Goal: Task Accomplishment & Management: Complete application form

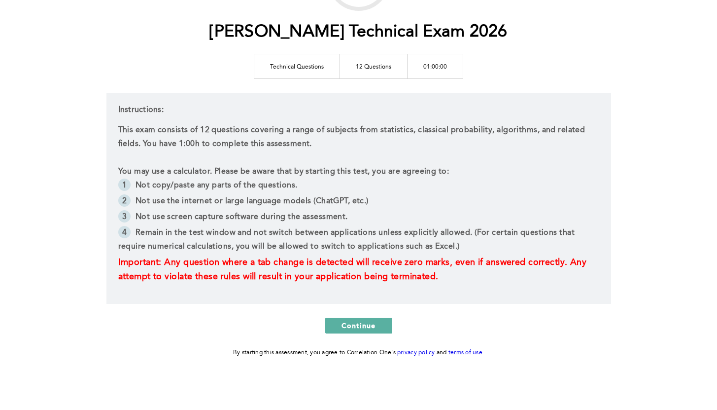
scroll to position [113, 0]
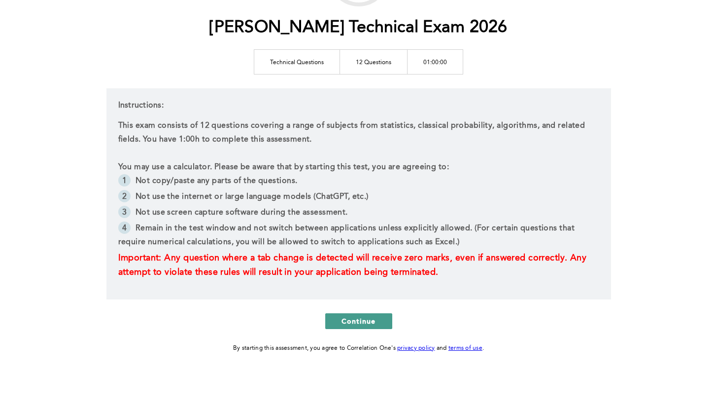
click at [364, 319] on span "Continue" at bounding box center [359, 320] width 34 height 9
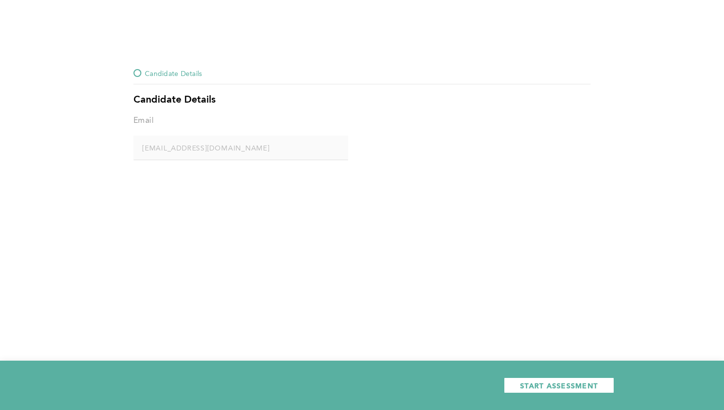
click at [137, 74] on div at bounding box center [138, 73] width 8 height 8
click at [567, 383] on span "START ASSESSMENT" at bounding box center [559, 384] width 78 height 9
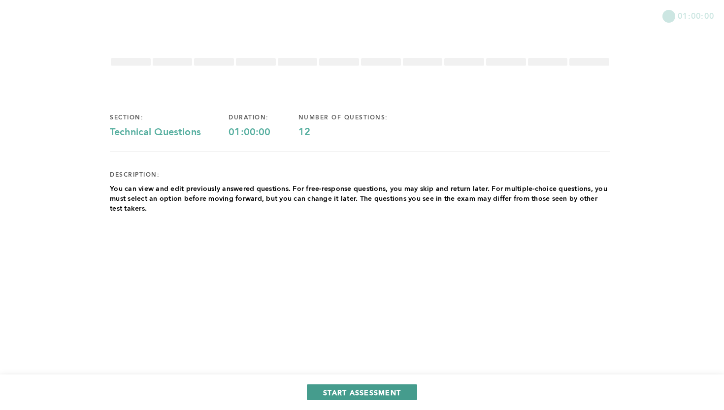
click at [366, 393] on span "START ASSESSMENT" at bounding box center [362, 391] width 78 height 9
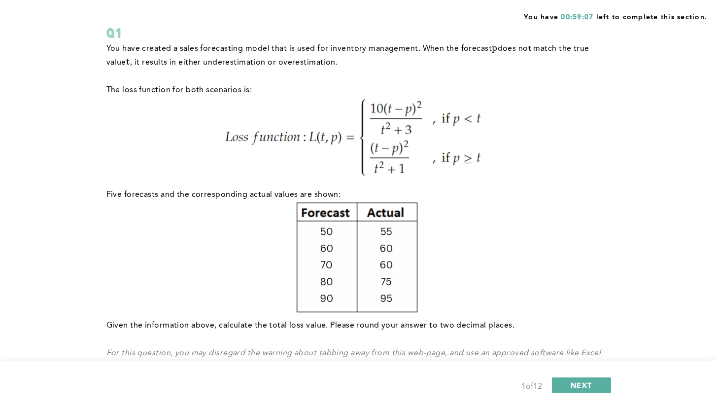
scroll to position [72, 0]
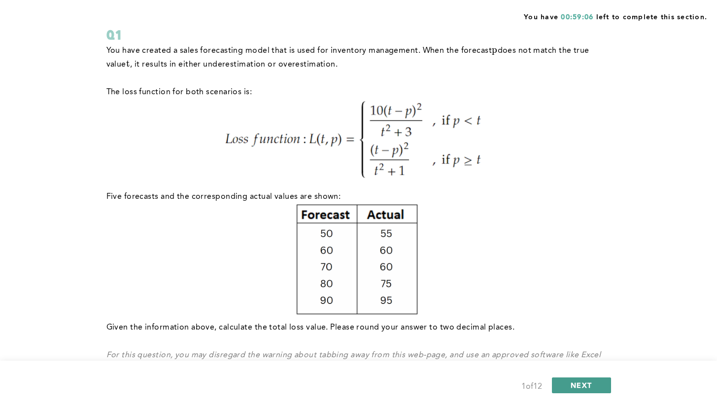
click at [574, 389] on button "NEXT" at bounding box center [581, 385] width 59 height 16
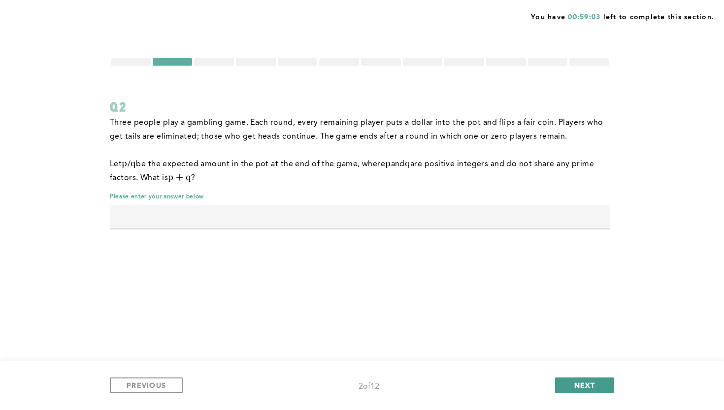
click at [596, 385] on button "NEXT" at bounding box center [584, 385] width 59 height 16
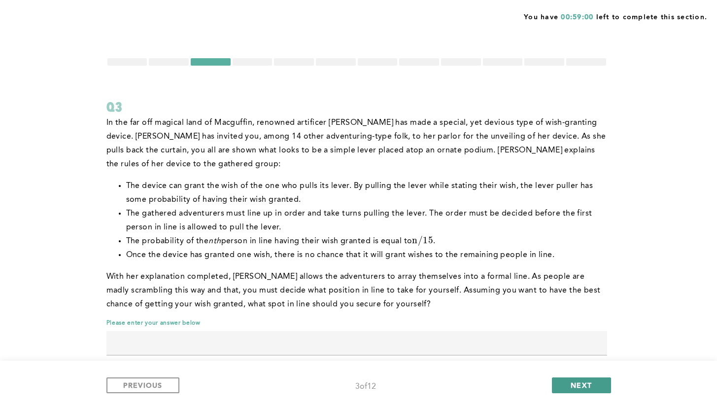
click at [575, 385] on span "NEXT" at bounding box center [581, 384] width 21 height 9
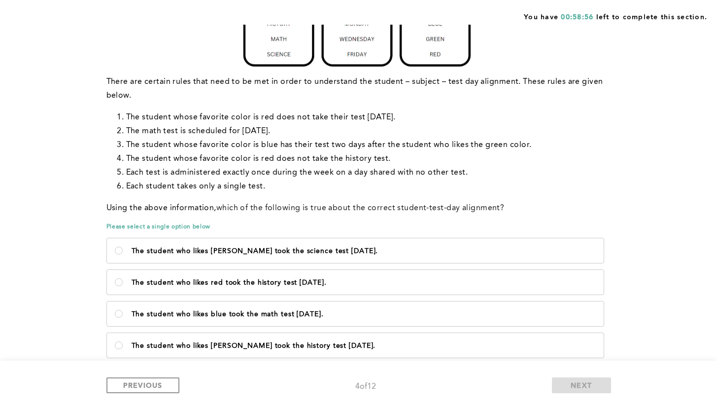
scroll to position [194, 0]
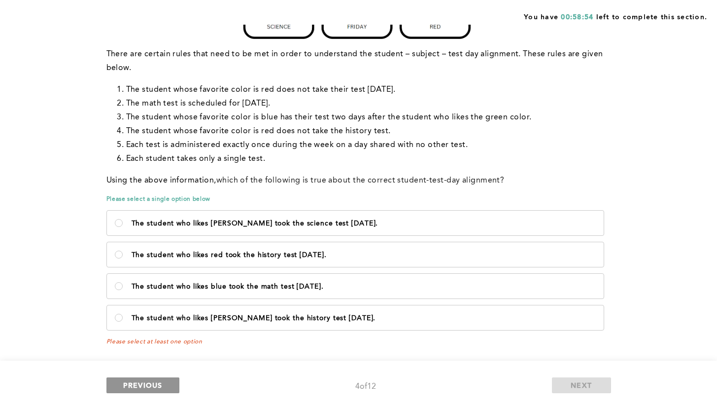
click at [145, 385] on span "PREVIOUS" at bounding box center [142, 384] width 39 height 9
click at [159, 387] on span "PREVIOUS" at bounding box center [142, 384] width 39 height 9
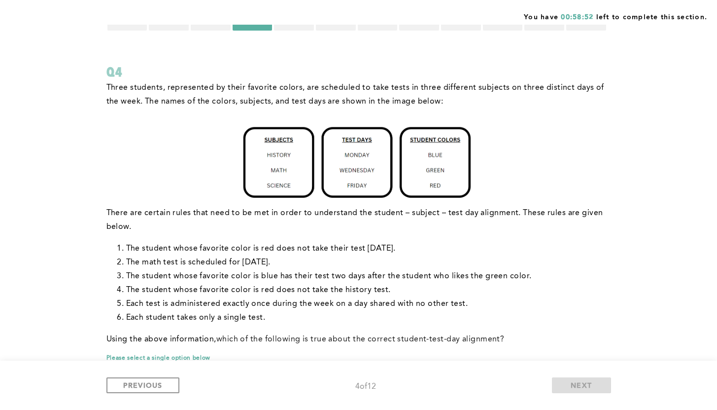
scroll to position [0, 0]
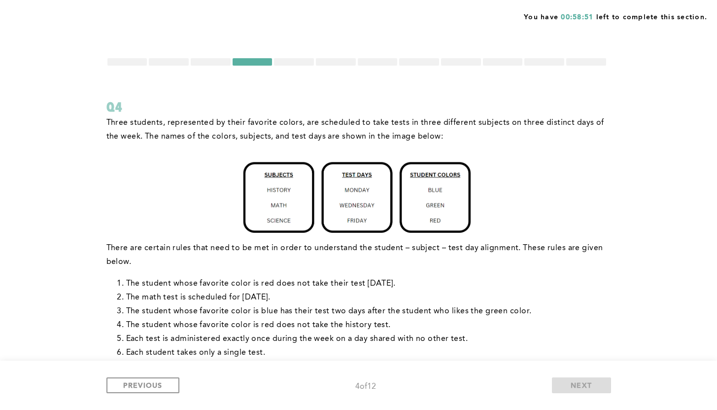
click at [117, 65] on div at bounding box center [127, 61] width 40 height 7
click at [120, 63] on div at bounding box center [127, 61] width 40 height 7
click at [138, 387] on span "PREVIOUS" at bounding box center [142, 384] width 39 height 9
click at [143, 380] on span "PREVIOUS" at bounding box center [142, 384] width 39 height 9
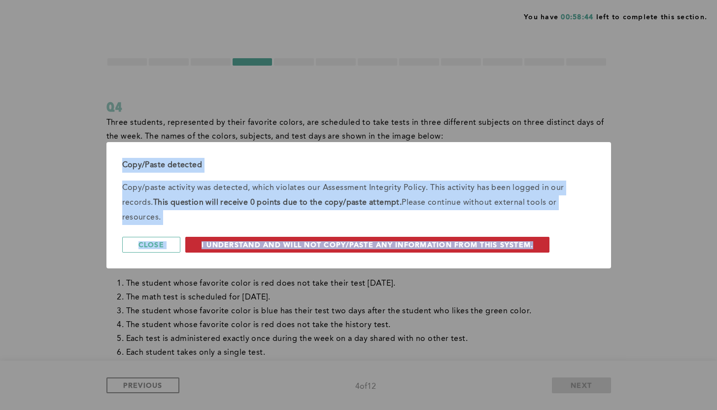
click at [238, 240] on span "I understand and will not copy/paste any information from this system." at bounding box center [368, 244] width 332 height 9
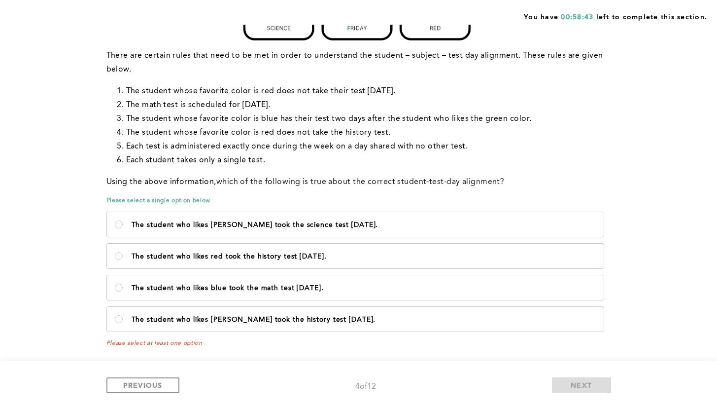
scroll to position [194, 0]
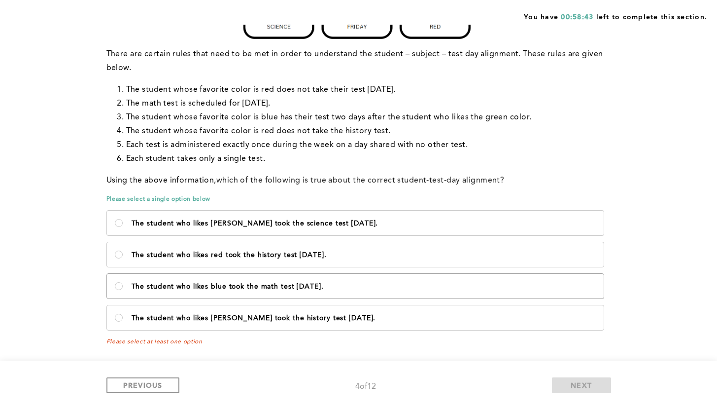
click at [296, 287] on p "The student who likes blue took the math test [DATE]." at bounding box center [364, 286] width 464 height 8
click at [123, 287] on Wednesday\ "The student who likes blue took the math test [DATE]." at bounding box center [119, 286] width 8 height 8
radio Wednesday\ "true"
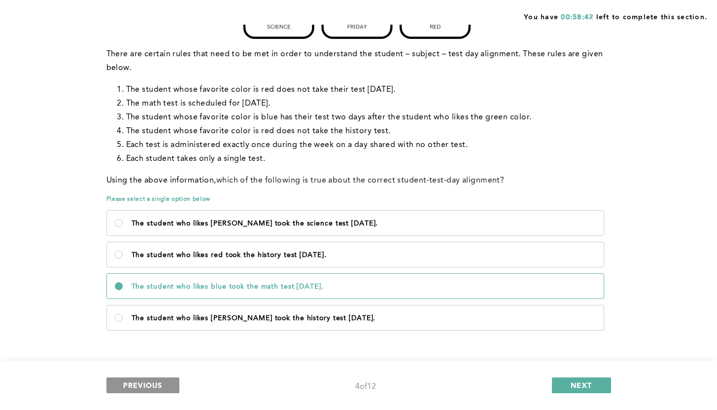
click at [153, 389] on span "PREVIOUS" at bounding box center [142, 384] width 39 height 9
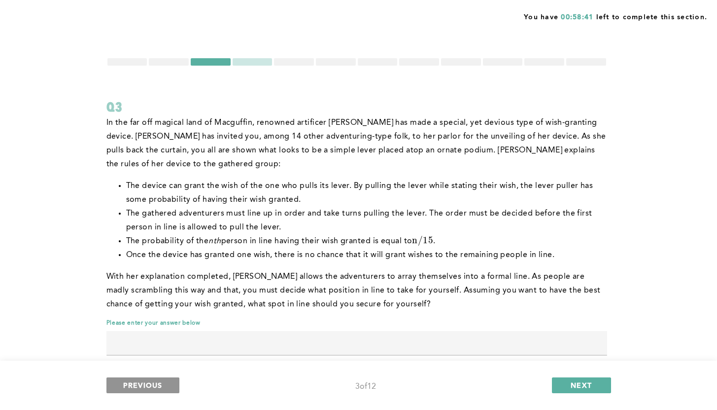
click at [156, 386] on span "PREVIOUS" at bounding box center [142, 384] width 39 height 9
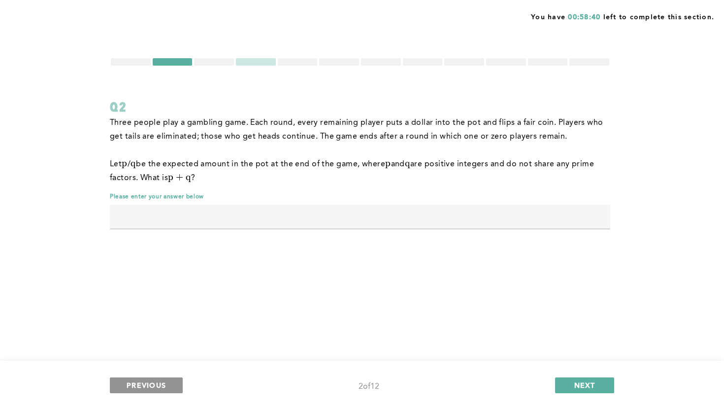
click at [156, 386] on span "PREVIOUS" at bounding box center [146, 384] width 39 height 9
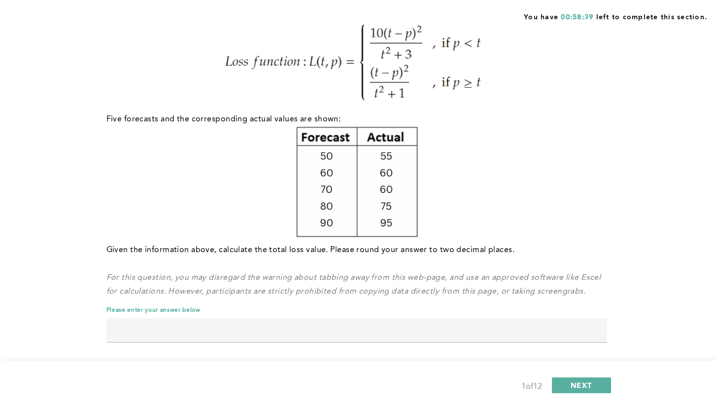
scroll to position [156, 0]
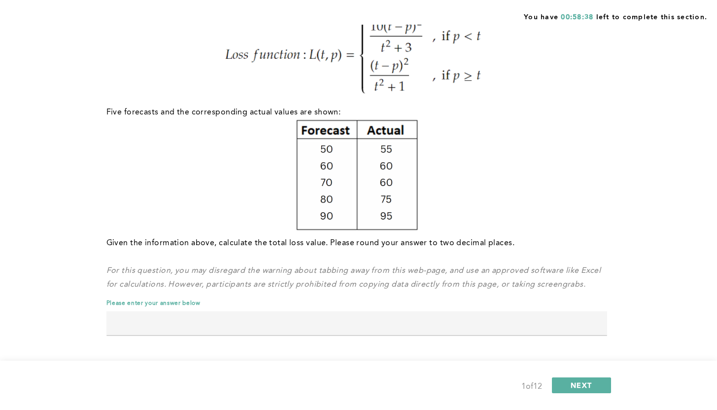
click at [262, 319] on input "text" at bounding box center [356, 323] width 501 height 24
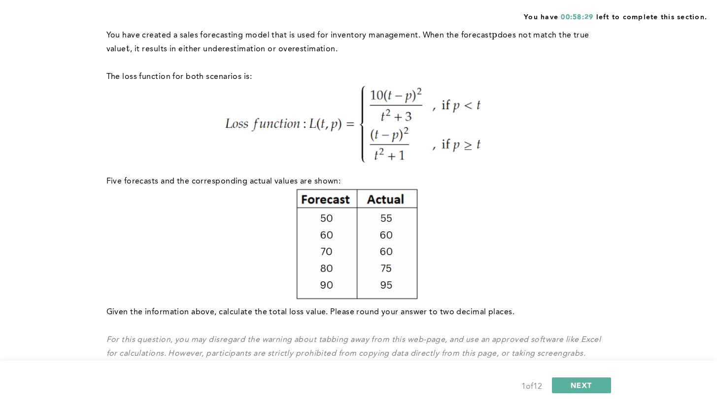
scroll to position [92, 0]
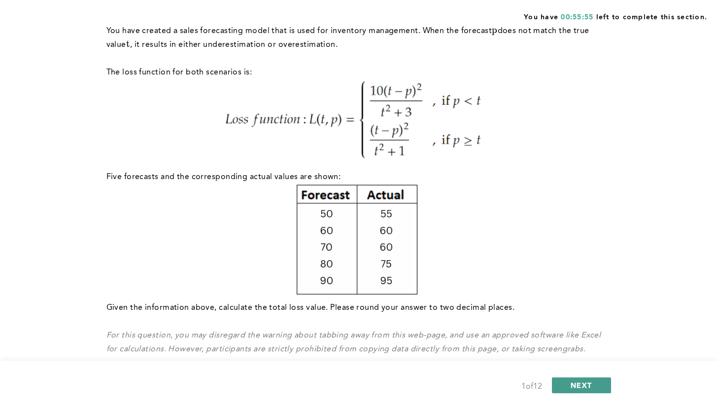
click at [580, 385] on span "NEXT" at bounding box center [581, 384] width 21 height 9
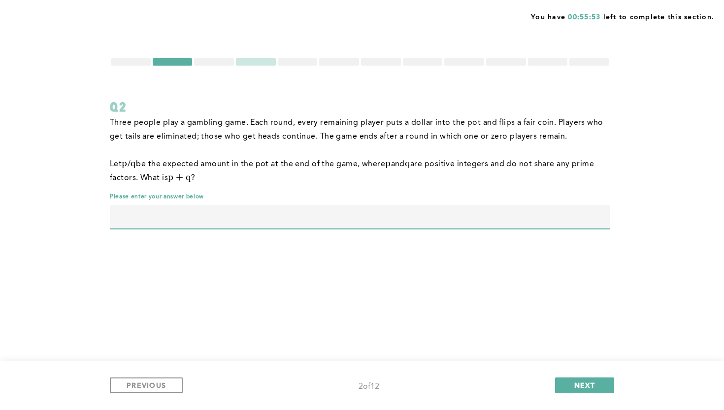
click at [408, 222] on input "text" at bounding box center [360, 217] width 501 height 24
click at [145, 385] on span "PREVIOUS" at bounding box center [146, 384] width 39 height 9
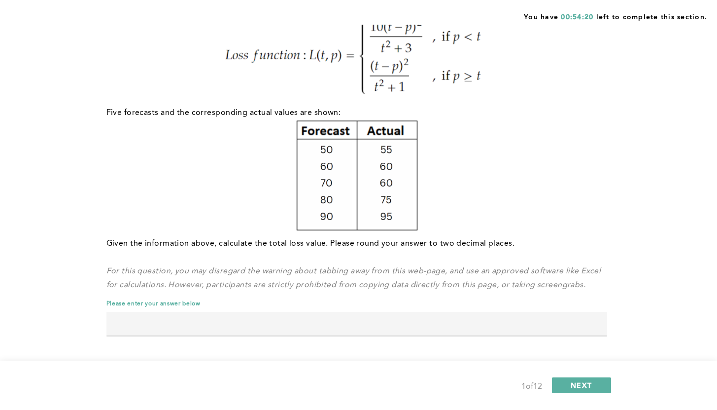
scroll to position [156, 0]
click at [436, 326] on input "text" at bounding box center [356, 323] width 501 height 24
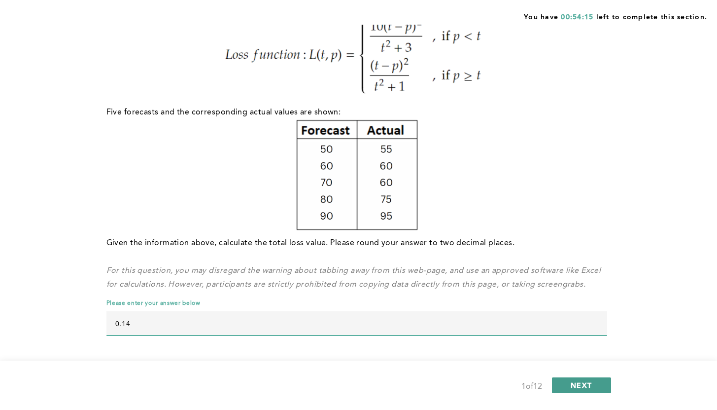
type input "0.14"
click at [565, 387] on button "NEXT" at bounding box center [581, 385] width 59 height 16
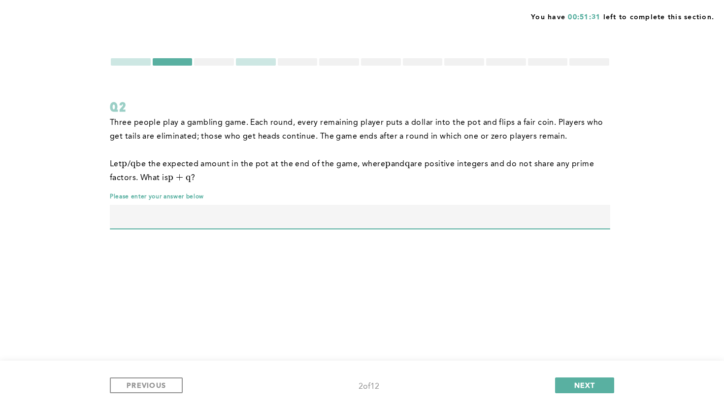
click at [275, 217] on input "text" at bounding box center [360, 217] width 501 height 24
type input "39"
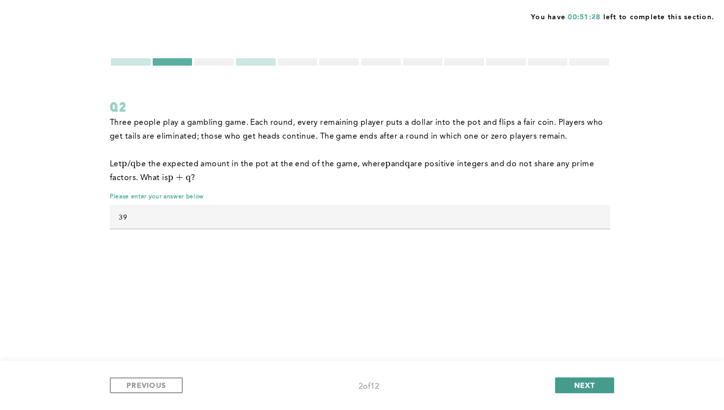
click at [580, 389] on button "NEXT" at bounding box center [584, 385] width 59 height 16
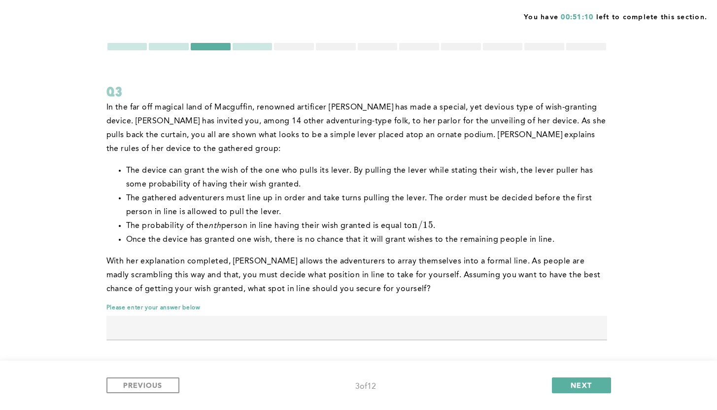
scroll to position [20, 0]
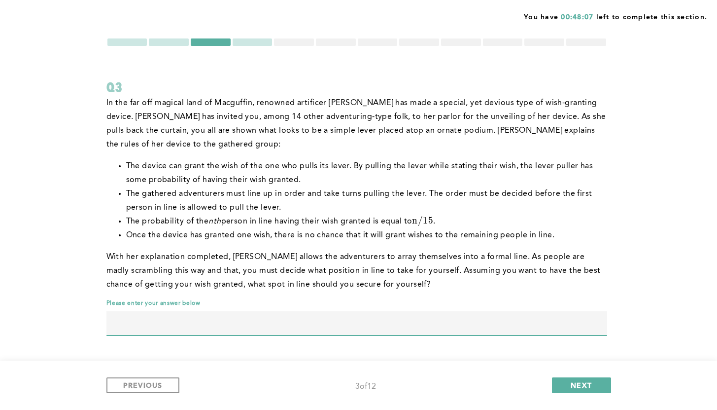
click at [403, 323] on input "text" at bounding box center [356, 323] width 501 height 24
type input "4"
click at [573, 380] on span "NEXT" at bounding box center [581, 384] width 21 height 9
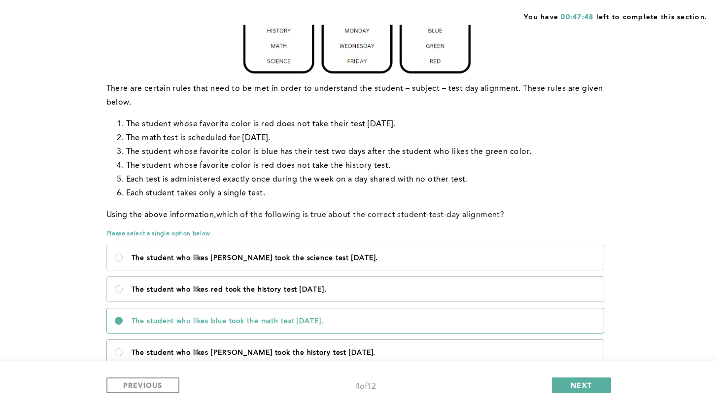
scroll to position [159, 0]
click at [304, 326] on label "The student who likes blue took the math test [DATE]." at bounding box center [355, 320] width 497 height 25
click at [123, 324] on Wednesday\ "The student who likes blue took the math test [DATE]." at bounding box center [119, 320] width 8 height 8
click at [115, 319] on Wednesday\ "The student who likes blue took the math test [DATE]." at bounding box center [119, 320] width 8 height 8
click at [116, 319] on Wednesday\ "The student who likes blue took the math test [DATE]." at bounding box center [119, 320] width 8 height 8
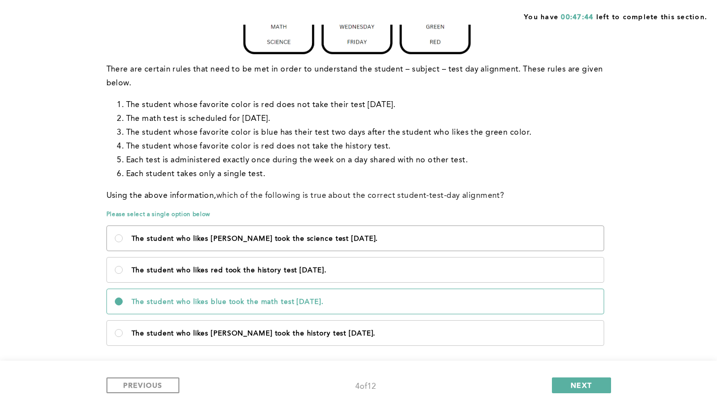
click at [137, 242] on label "The student who likes [PERSON_NAME] took the science test [DATE]." at bounding box center [355, 238] width 497 height 25
click at [123, 242] on Monday\ "The student who likes [PERSON_NAME] took the science test [DATE]." at bounding box center [119, 238] width 8 height 8
radio Monday\ "true"
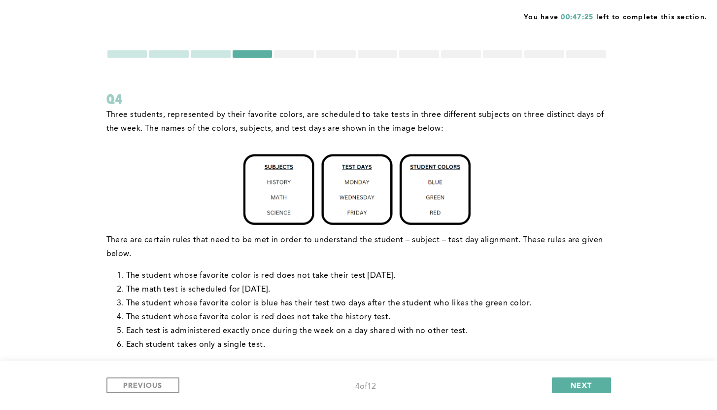
scroll to position [194, 0]
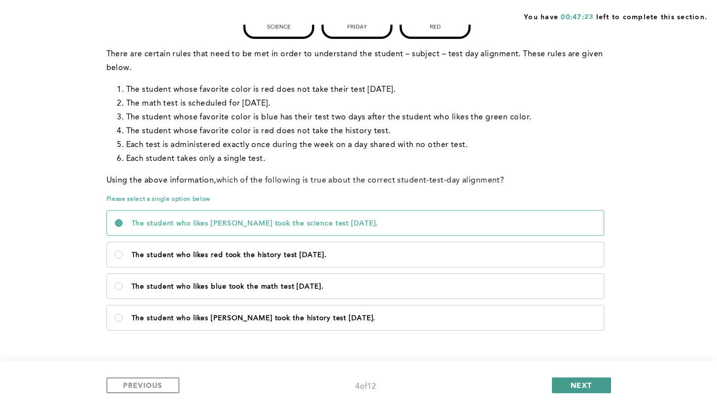
click at [580, 383] on span "NEXT" at bounding box center [581, 384] width 21 height 9
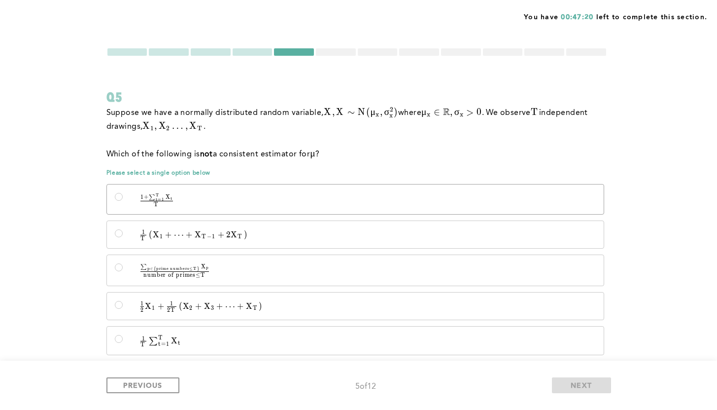
scroll to position [21, 0]
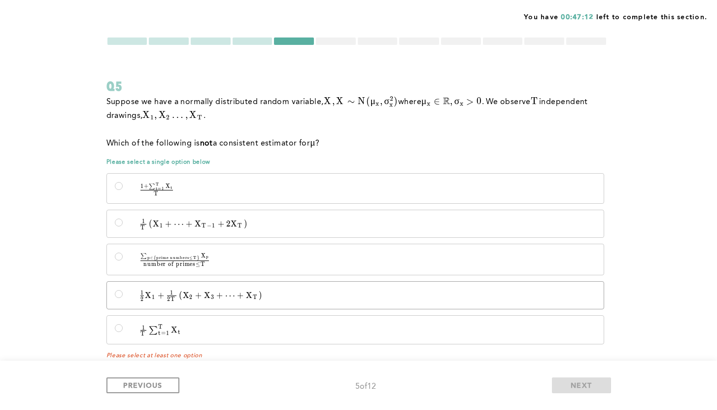
click at [213, 297] on span "3" at bounding box center [212, 296] width 3 height 7
click at [123, 297] on input "1 2 X 1 + 1 2 T ( X 2 + X 3 + ⋯ + X T ) \quad \frac{1}{2}X_1 + \frac{1}{2T}\lef…" at bounding box center [119, 294] width 8 height 8
radio input "true"
click at [577, 382] on span "NEXT" at bounding box center [581, 384] width 21 height 9
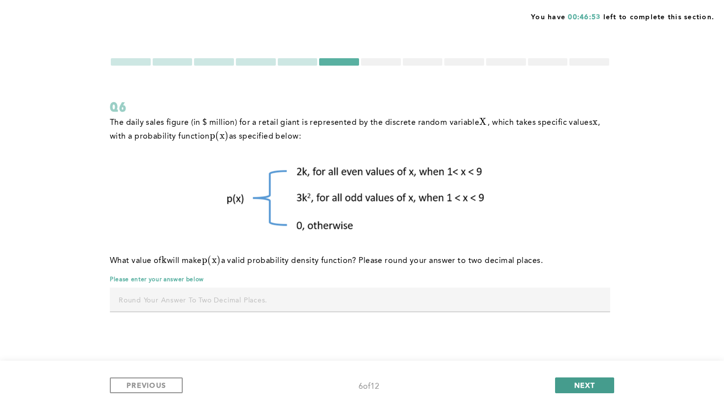
click at [582, 385] on span "NEXT" at bounding box center [585, 384] width 21 height 9
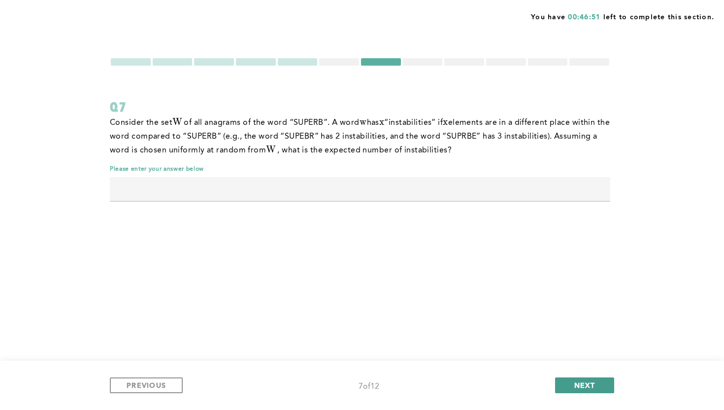
click at [583, 383] on span "NEXT" at bounding box center [585, 384] width 21 height 9
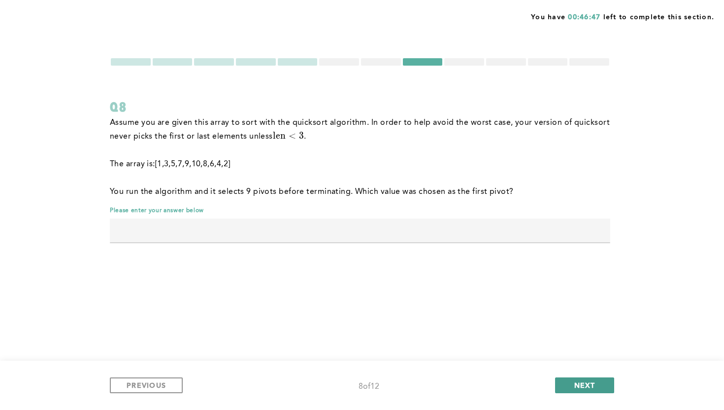
click at [583, 383] on span "NEXT" at bounding box center [585, 384] width 21 height 9
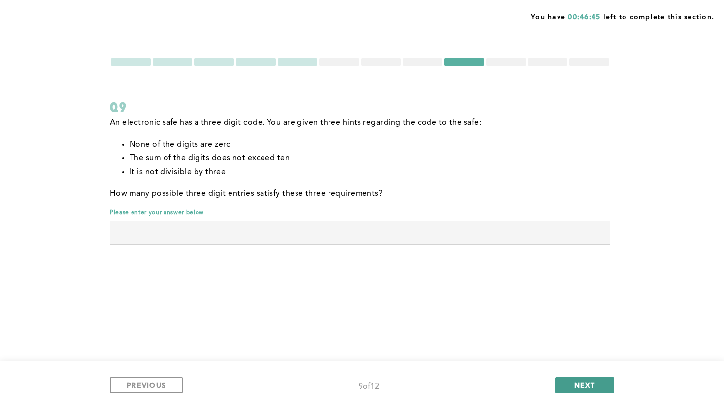
click at [583, 383] on span "NEXT" at bounding box center [585, 384] width 21 height 9
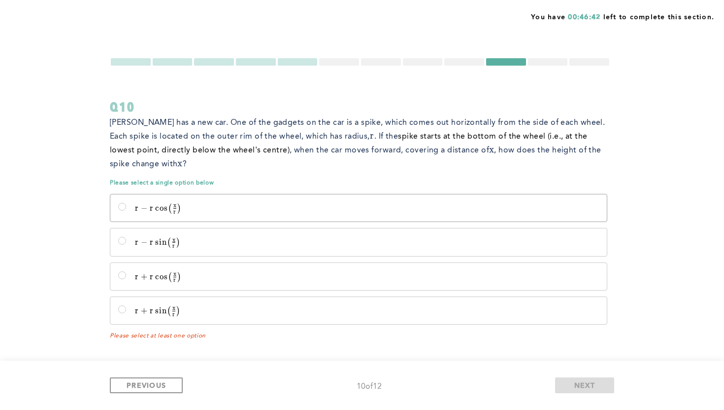
click at [139, 206] on span "r −" at bounding box center [142, 208] width 15 height 10
click at [126, 206] on input "r − r cos ⁡  ⁣ ( x r ) r - r\cos\!\left(\frac{x}{r}\right) r − r cos ( r x ​ )" at bounding box center [122, 207] width 8 height 8
radio input "true"
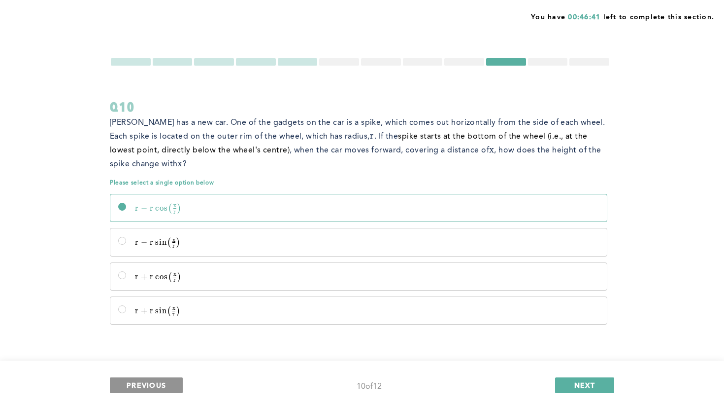
click at [142, 378] on button "PREVIOUS" at bounding box center [146, 385] width 73 height 16
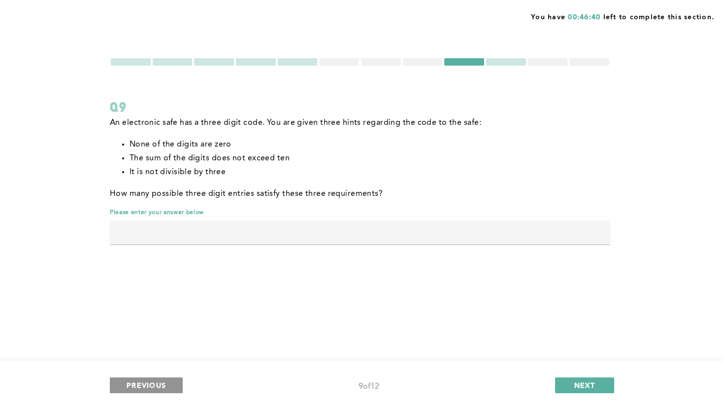
click at [142, 378] on button "PREVIOUS" at bounding box center [146, 385] width 73 height 16
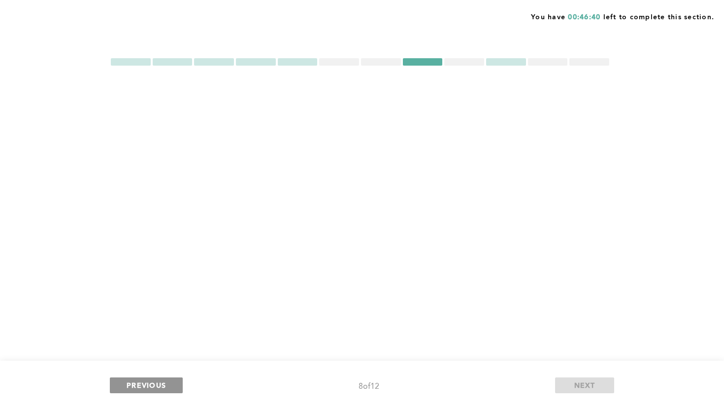
click at [142, 378] on button "PREVIOUS" at bounding box center [146, 385] width 73 height 16
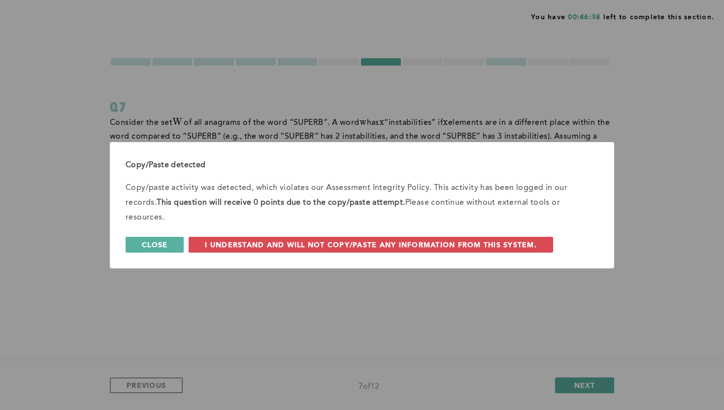
click at [152, 240] on span "Close" at bounding box center [155, 244] width 26 height 9
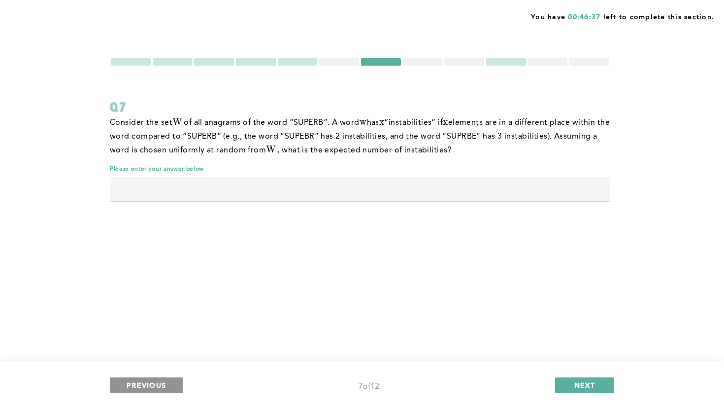
click at [150, 378] on button "PREVIOUS" at bounding box center [146, 385] width 73 height 16
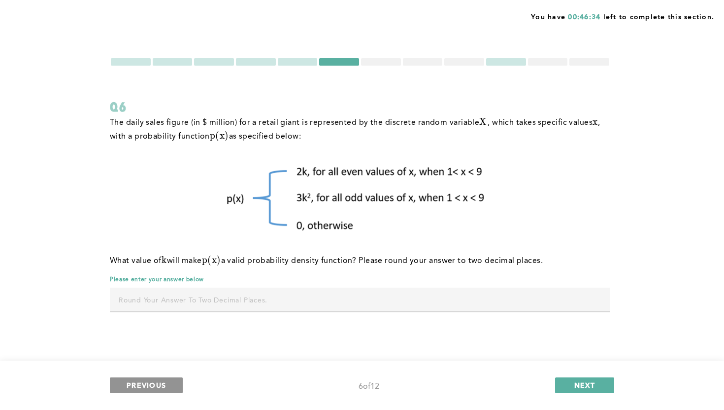
click at [166, 383] on button "PREVIOUS" at bounding box center [146, 385] width 73 height 16
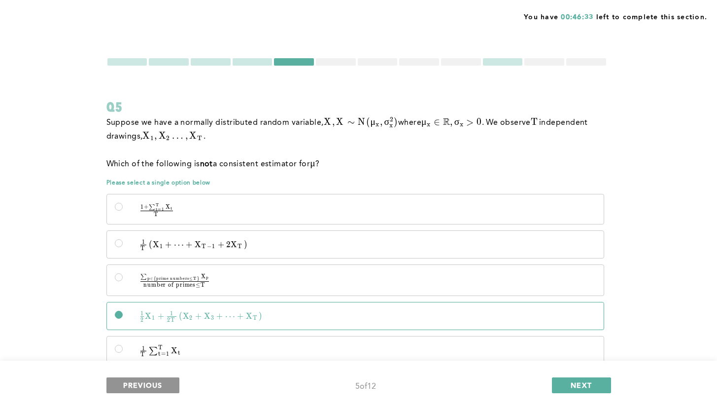
click at [142, 381] on span "PREVIOUS" at bounding box center [142, 384] width 39 height 9
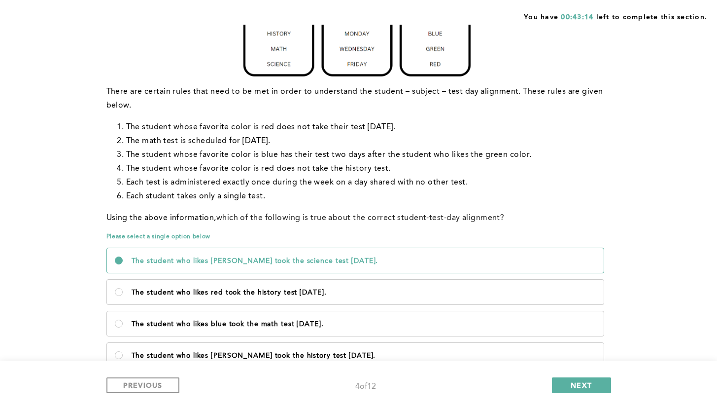
scroll to position [167, 0]
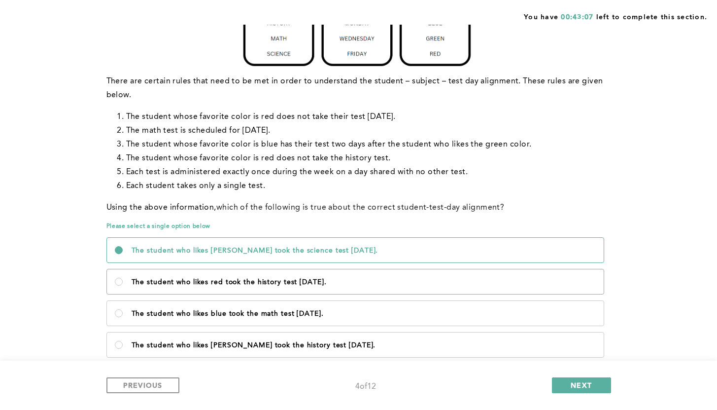
click at [288, 286] on label "The student who likes red took the history test [DATE]." at bounding box center [355, 281] width 497 height 25
click at [123, 285] on Friday\ "The student who likes red took the history test [DATE]." at bounding box center [119, 281] width 8 height 8
radio Friday\ "true"
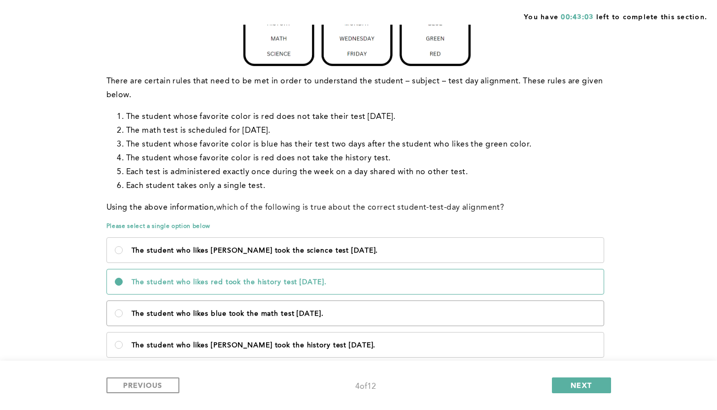
click at [275, 321] on label "The student who likes blue took the math test [DATE]." at bounding box center [355, 313] width 497 height 25
click at [123, 317] on Wednesday\ "The student who likes blue took the math test [DATE]." at bounding box center [119, 313] width 8 height 8
radio Wednesday\ "true"
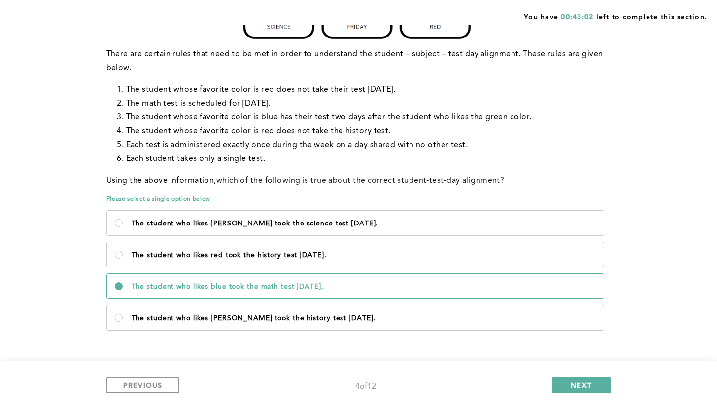
scroll to position [194, 0]
click at [589, 382] on span "NEXT" at bounding box center [581, 384] width 21 height 9
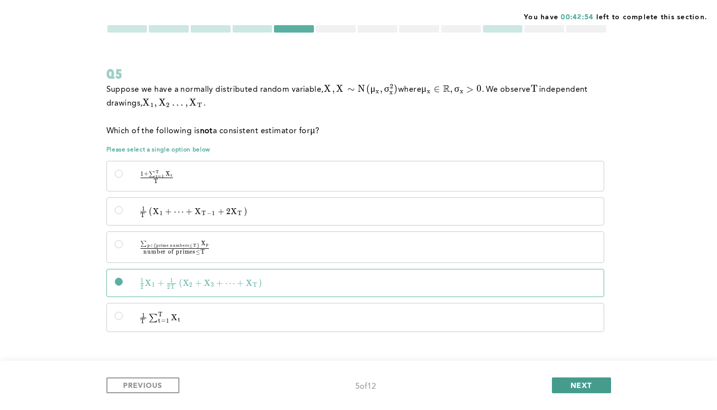
scroll to position [34, 0]
click at [584, 383] on span "NEXT" at bounding box center [581, 384] width 21 height 9
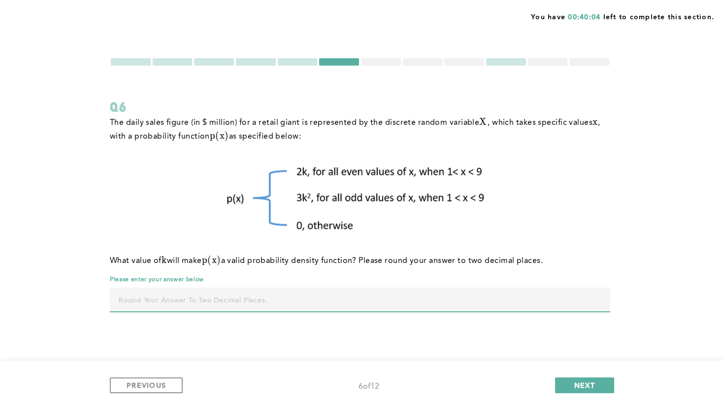
click at [547, 295] on input "text" at bounding box center [360, 299] width 501 height 24
type input "0.11"
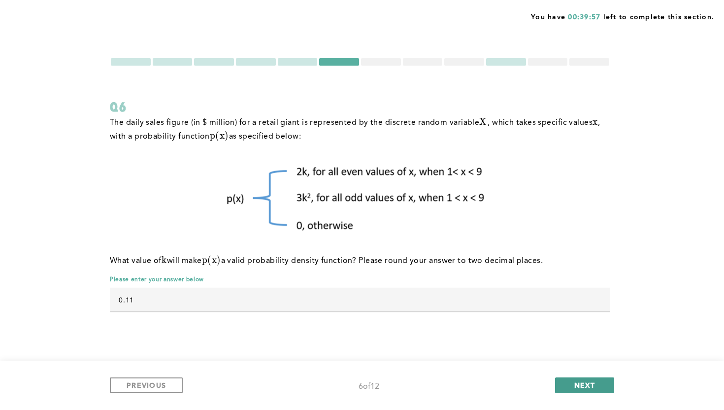
click at [590, 381] on span "NEXT" at bounding box center [585, 384] width 21 height 9
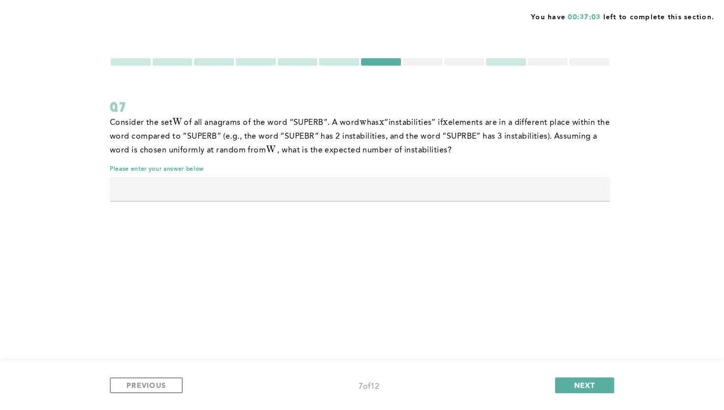
click at [416, 183] on input "text" at bounding box center [360, 189] width 501 height 24
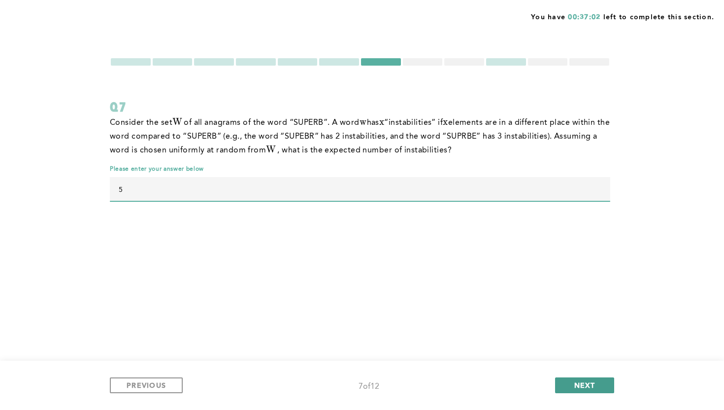
type input "5"
click at [584, 387] on span "NEXT" at bounding box center [585, 384] width 21 height 9
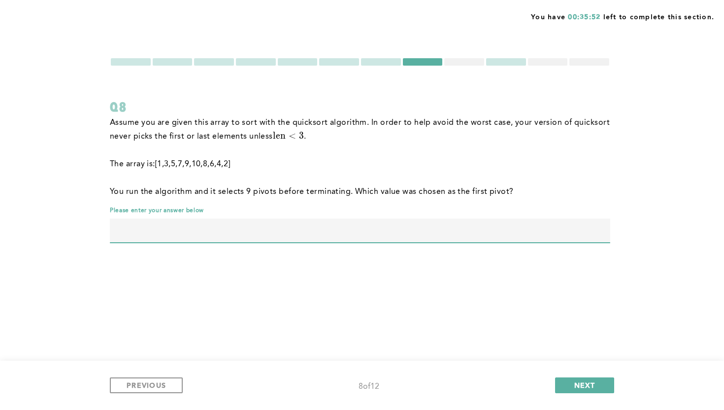
click at [193, 223] on input "text" at bounding box center [360, 230] width 501 height 24
type input "9"
click at [575, 382] on span "NEXT" at bounding box center [585, 384] width 21 height 9
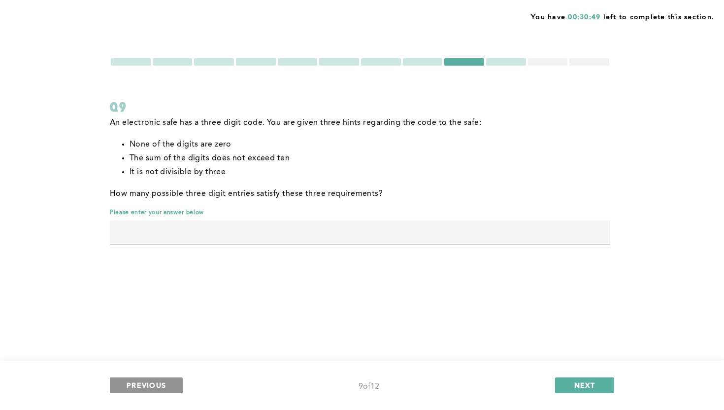
click at [154, 390] on button "PREVIOUS" at bounding box center [146, 385] width 73 height 16
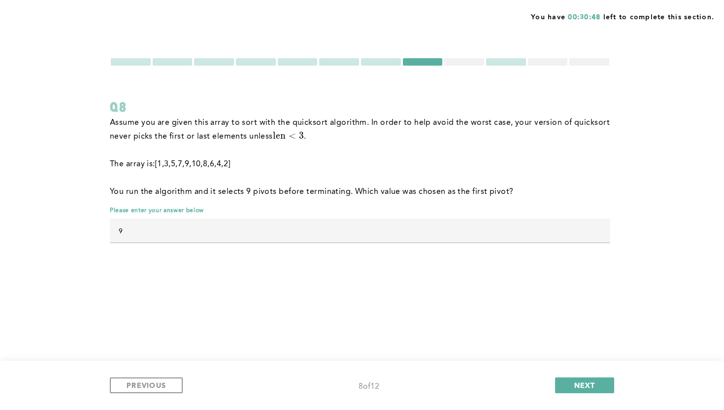
click at [163, 231] on input "9" at bounding box center [360, 230] width 501 height 24
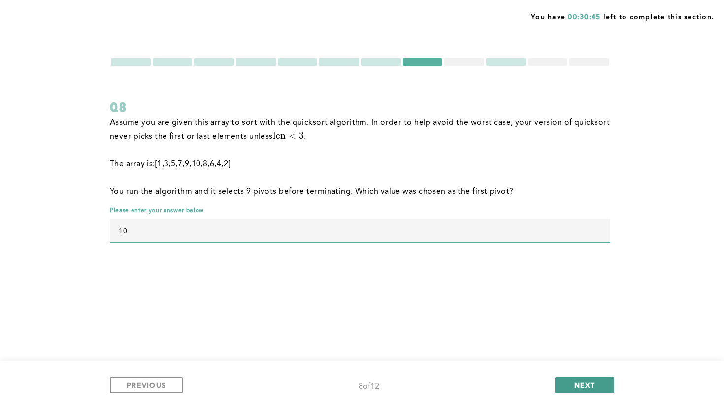
type input "10"
click at [582, 386] on span "NEXT" at bounding box center [585, 384] width 21 height 9
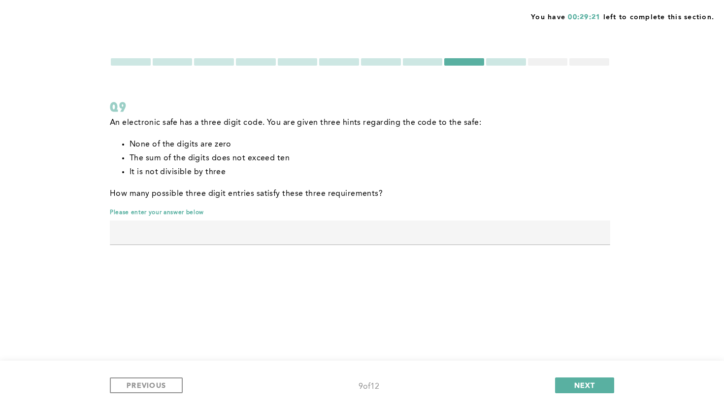
click at [450, 235] on input "text" at bounding box center [360, 232] width 501 height 24
type input "81"
click at [575, 387] on span "NEXT" at bounding box center [585, 384] width 21 height 9
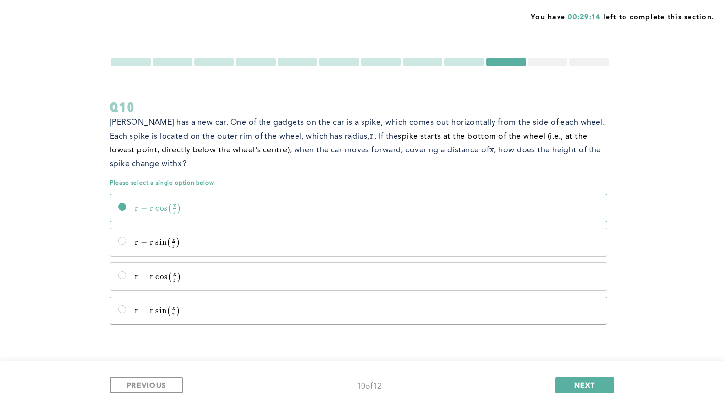
click at [470, 313] on p "r + r sin ⁡  ⁣ ( x r ) r + r\sin\!\left(\frac{x}{r}\right) r + r sin ( r x ​ )" at bounding box center [367, 311] width 464 height 10
click at [126, 313] on input "r + r sin ⁡  ⁣ ( x r ) r + r\sin\!\left(\frac{x}{r}\right) r + r sin ( r x ​ )" at bounding box center [122, 309] width 8 height 8
radio input "true"
click at [423, 205] on p "r − r cos ⁡  ⁣ ( x r ) r - r\cos\!\left(\frac{x}{r}\right) r − r cos ( r x ​ )" at bounding box center [367, 208] width 464 height 10
click at [126, 205] on input "r − r cos ⁡  ⁣ ( x r ) r - r\cos\!\left(\frac{x}{r}\right) r − r cos ( r x ​ )" at bounding box center [122, 207] width 8 height 8
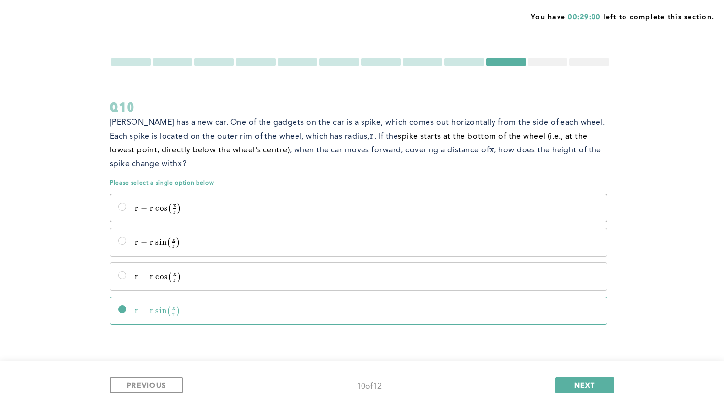
radio input "true"
click at [587, 380] on span "NEXT" at bounding box center [585, 384] width 21 height 9
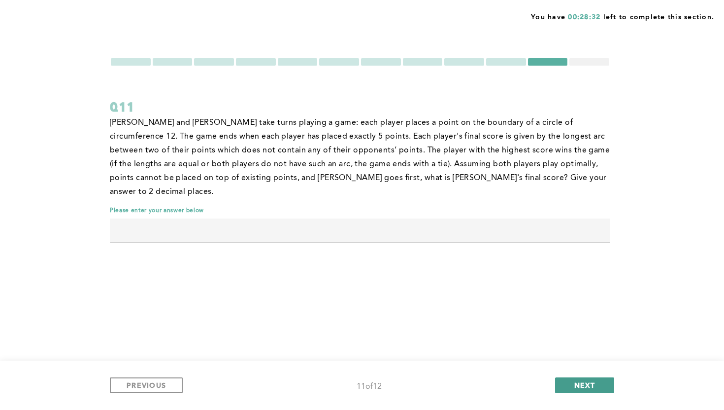
click at [591, 380] on span "NEXT" at bounding box center [585, 384] width 21 height 9
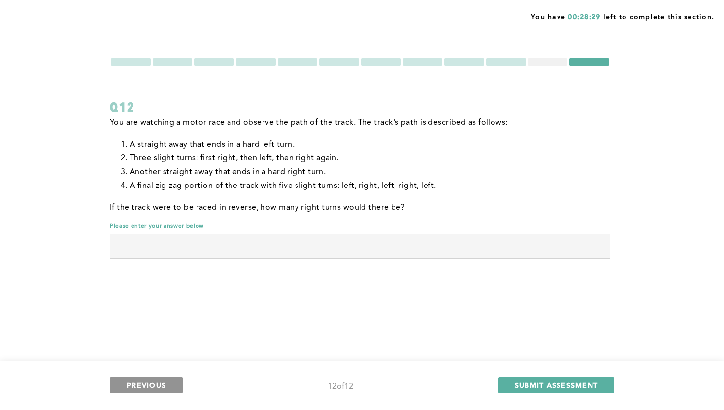
click at [158, 387] on span "PREVIOUS" at bounding box center [146, 384] width 39 height 9
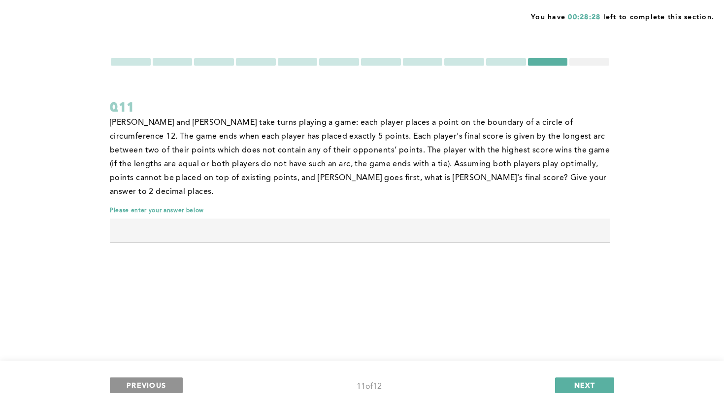
click at [158, 387] on span "PREVIOUS" at bounding box center [146, 384] width 39 height 9
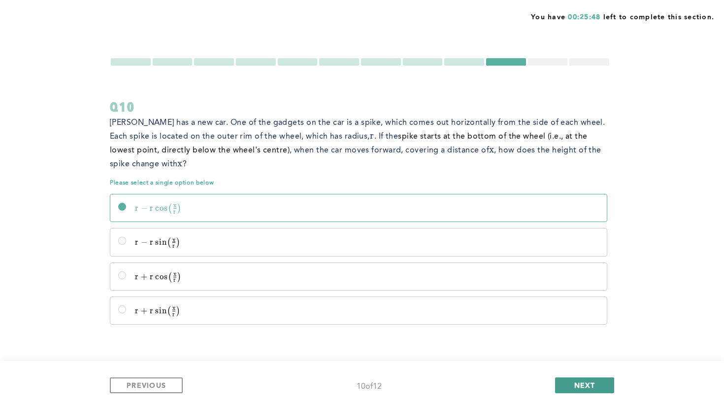
click at [590, 388] on span "NEXT" at bounding box center [585, 384] width 21 height 9
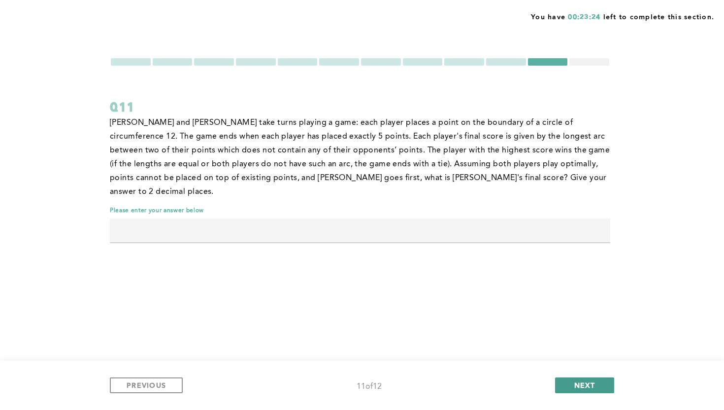
click at [576, 388] on span "NEXT" at bounding box center [585, 384] width 21 height 9
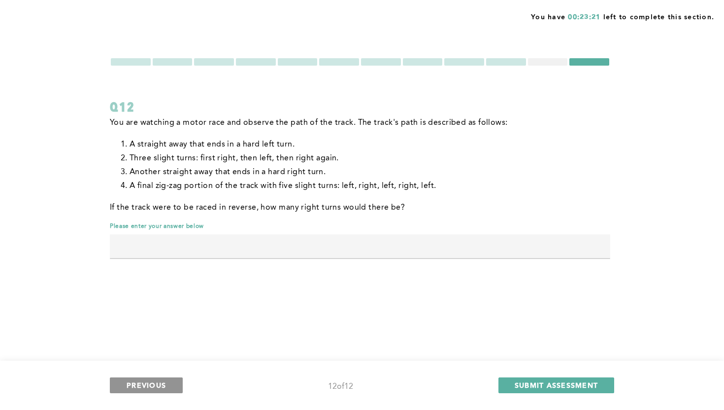
click at [148, 386] on span "PREVIOUS" at bounding box center [146, 384] width 39 height 9
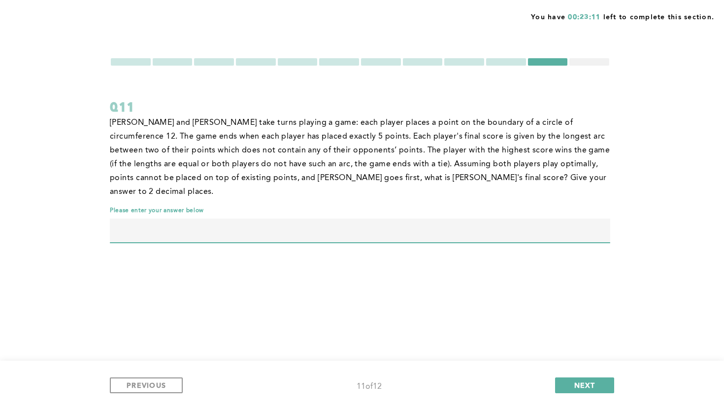
click at [317, 218] on input "text" at bounding box center [360, 230] width 501 height 24
type input "2.40"
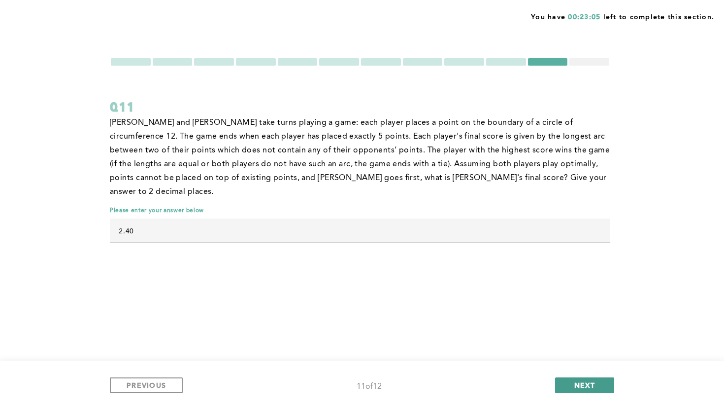
click at [565, 381] on button "NEXT" at bounding box center [584, 385] width 59 height 16
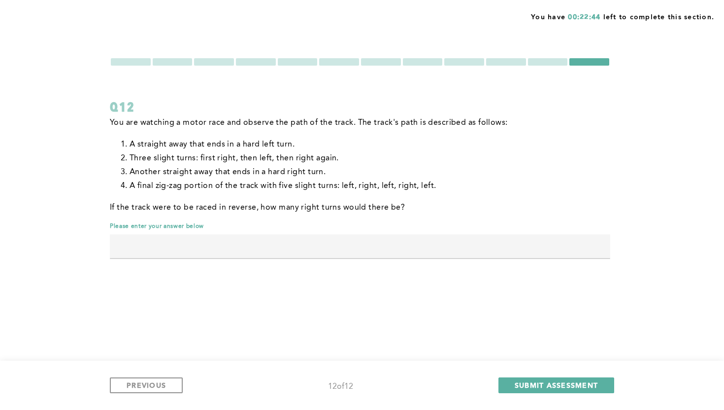
click at [142, 394] on div "PREVIOUS 12 of 12 SUBMIT ASSESSMENT" at bounding box center [362, 384] width 724 height 49
click at [143, 388] on span "PREVIOUS" at bounding box center [146, 384] width 39 height 9
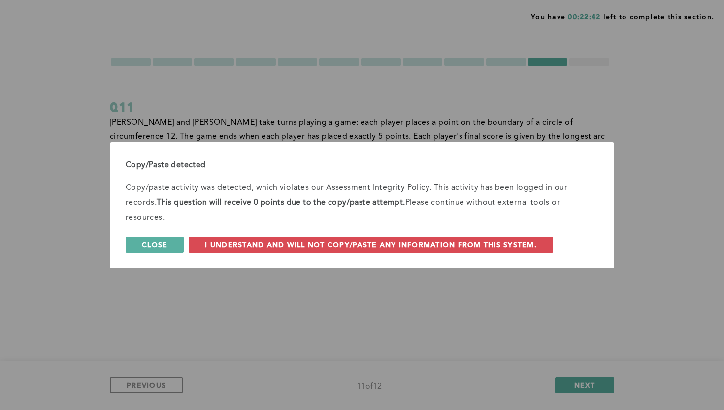
click at [146, 240] on span "Close" at bounding box center [155, 244] width 26 height 9
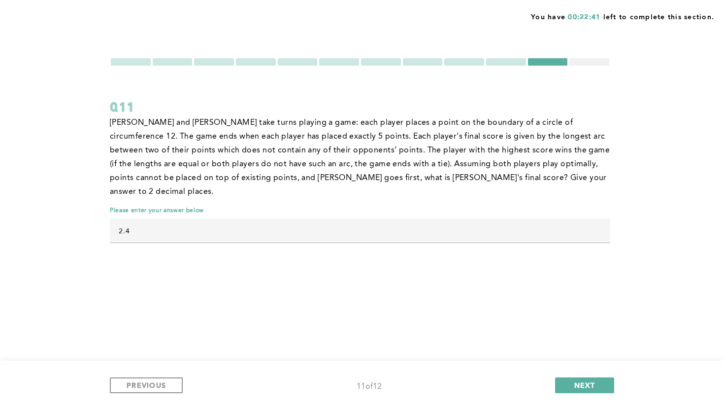
click at [142, 376] on div "PREVIOUS 11 of 12 NEXT" at bounding box center [362, 384] width 724 height 49
click at [145, 383] on span "PREVIOUS" at bounding box center [146, 384] width 39 height 9
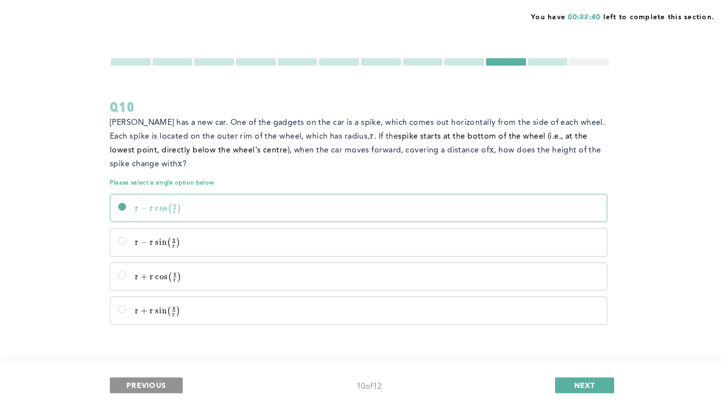
click at [145, 383] on span "PREVIOUS" at bounding box center [146, 384] width 39 height 9
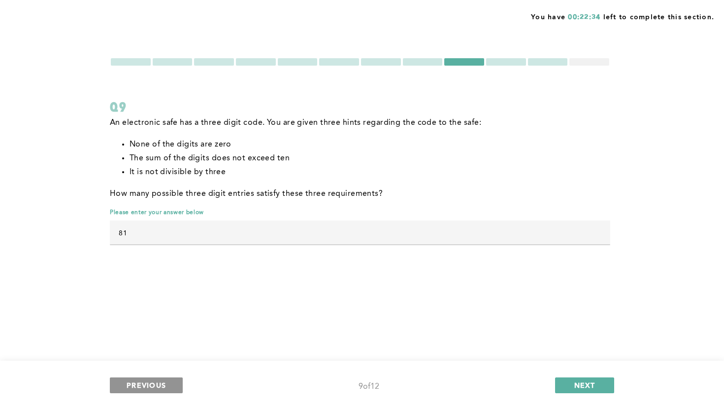
click at [162, 388] on span "PREVIOUS" at bounding box center [146, 384] width 39 height 9
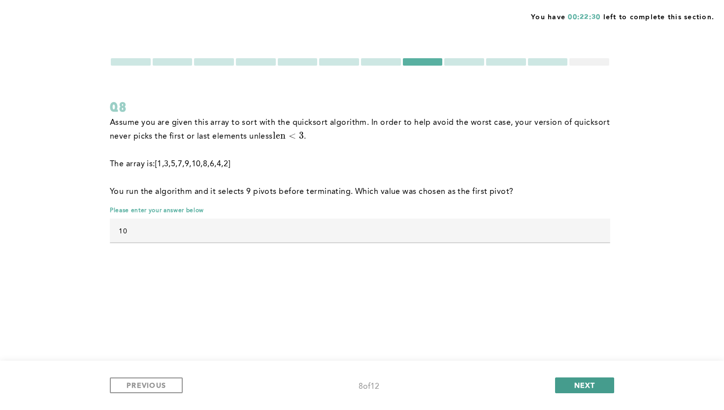
click at [566, 382] on button "NEXT" at bounding box center [584, 385] width 59 height 16
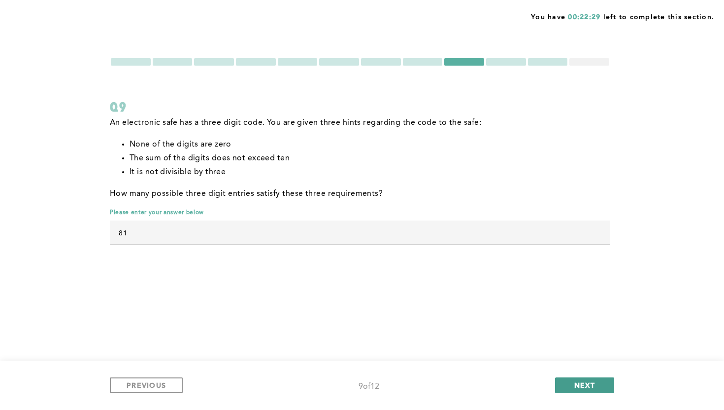
click at [580, 381] on span "NEXT" at bounding box center [585, 384] width 21 height 9
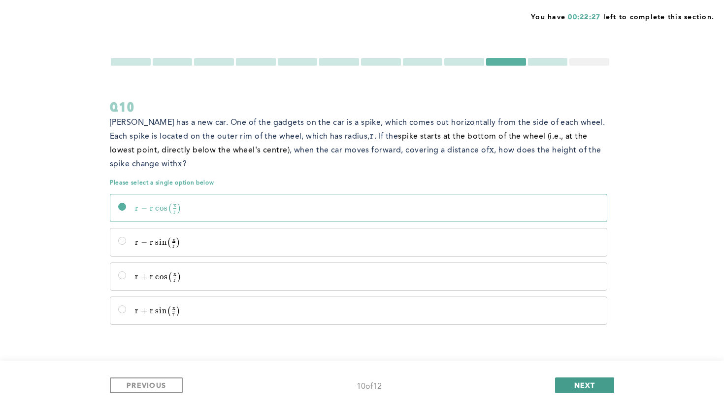
click at [584, 384] on span "NEXT" at bounding box center [585, 384] width 21 height 9
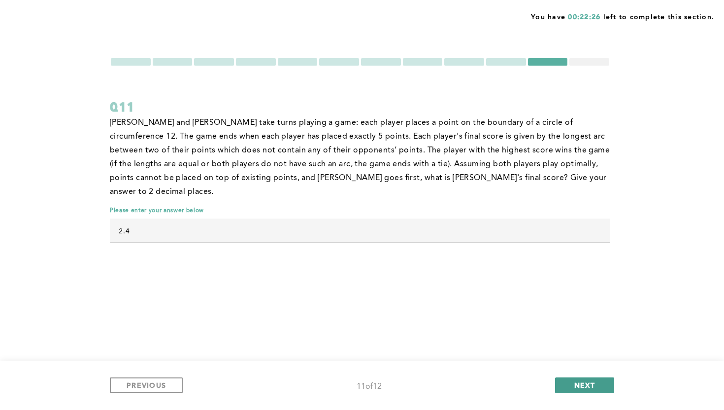
click at [584, 383] on span "NEXT" at bounding box center [585, 384] width 21 height 9
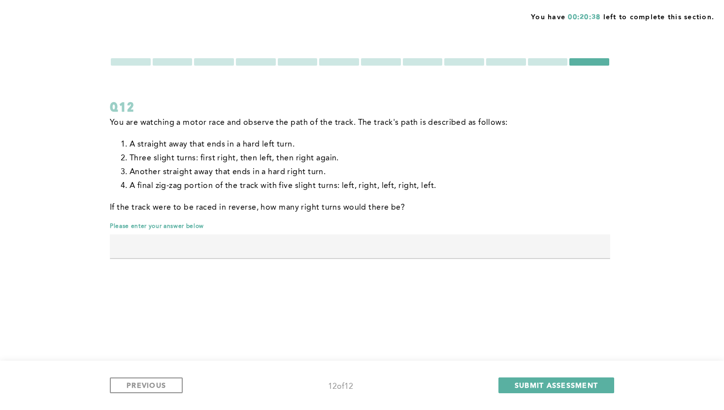
click at [300, 248] on input "text" at bounding box center [360, 246] width 501 height 24
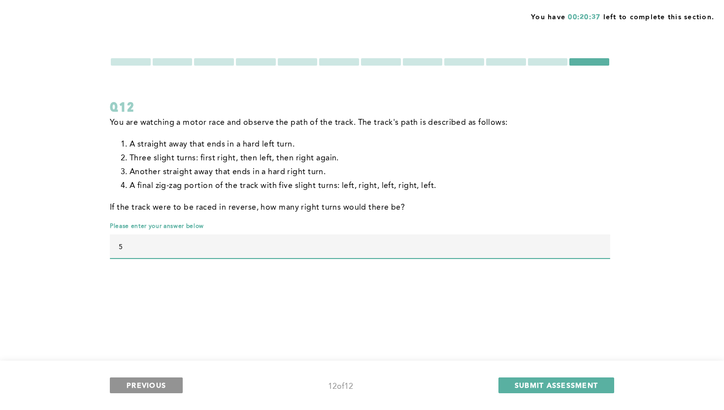
type input "5"
click at [164, 384] on span "PREVIOUS" at bounding box center [146, 384] width 39 height 9
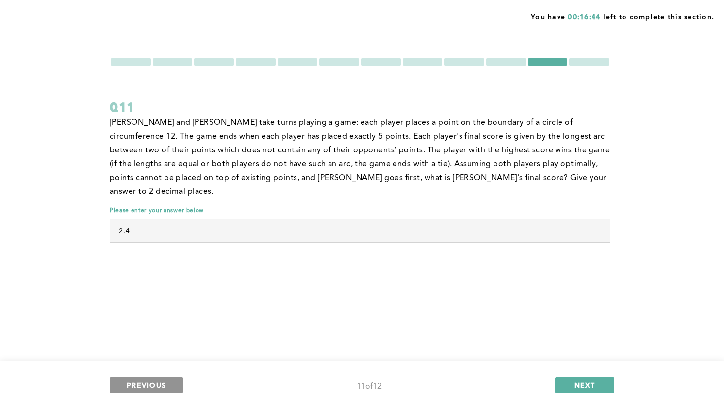
click at [174, 384] on button "PREVIOUS" at bounding box center [146, 385] width 73 height 16
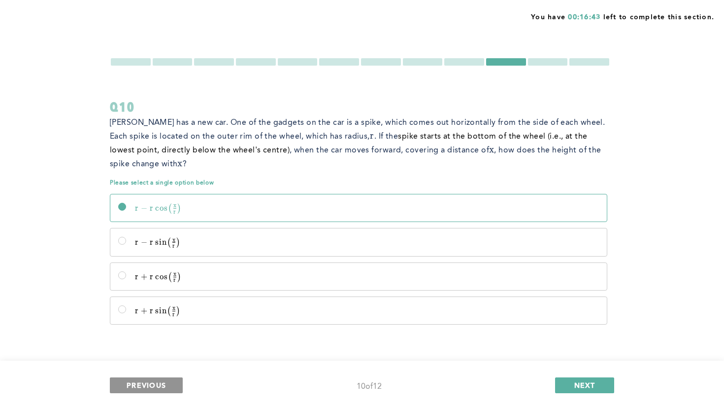
click at [174, 384] on button "PREVIOUS" at bounding box center [146, 385] width 73 height 16
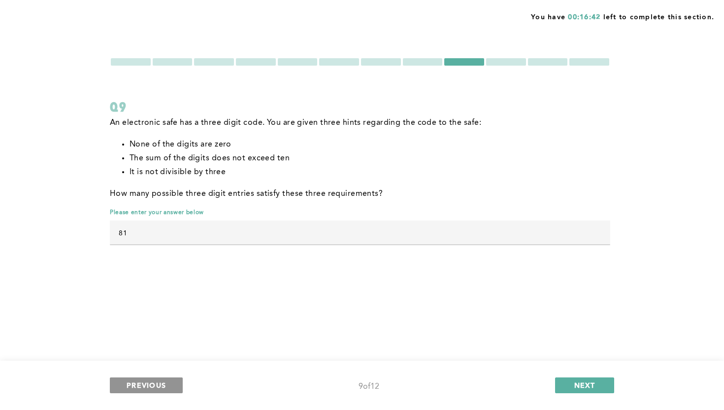
click at [174, 384] on button "PREVIOUS" at bounding box center [146, 385] width 73 height 16
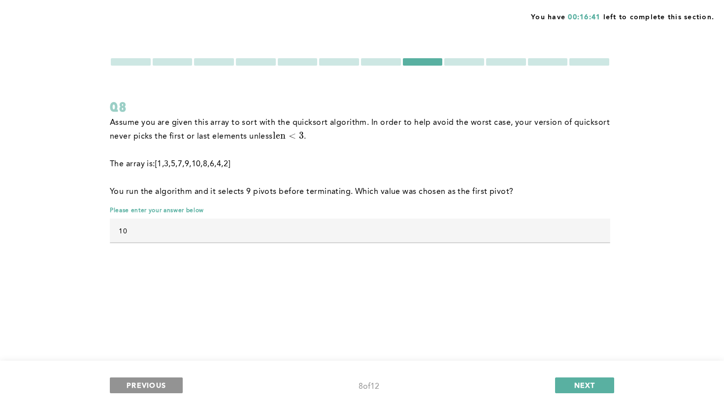
click at [174, 384] on button "PREVIOUS" at bounding box center [146, 385] width 73 height 16
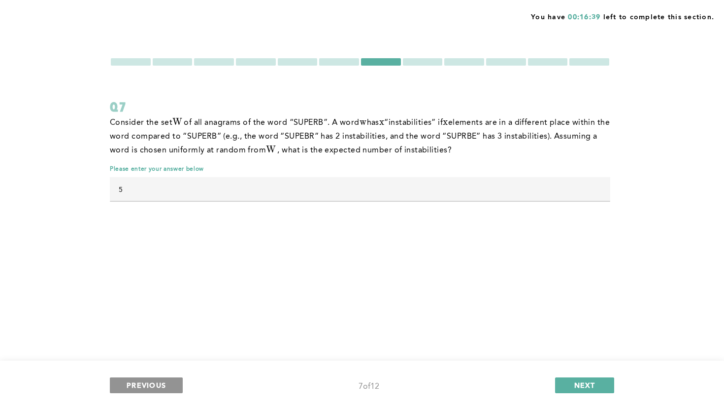
click at [174, 384] on button "PREVIOUS" at bounding box center [146, 385] width 73 height 16
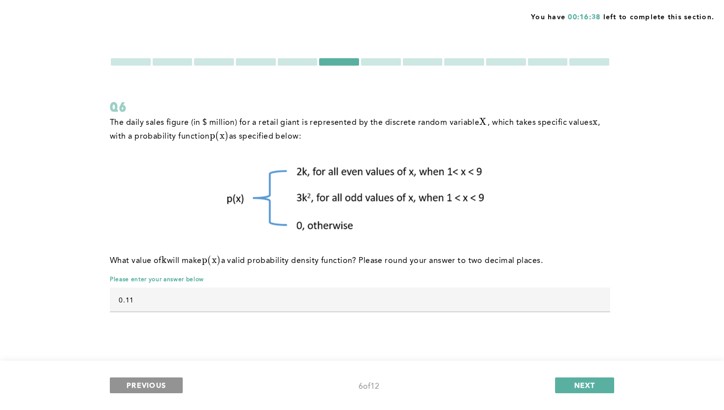
click at [174, 384] on button "PREVIOUS" at bounding box center [146, 385] width 73 height 16
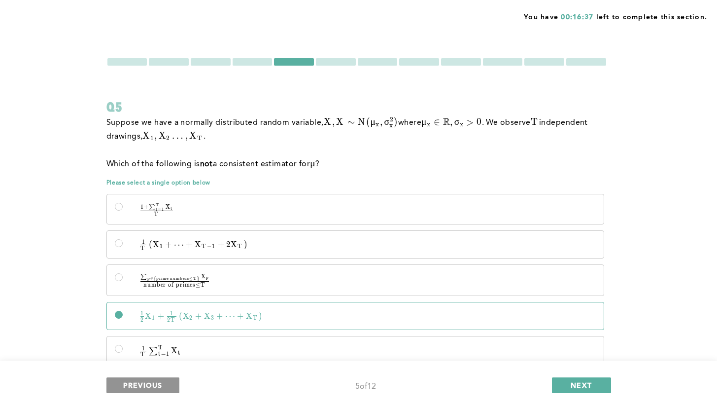
click at [160, 386] on span "PREVIOUS" at bounding box center [142, 384] width 39 height 9
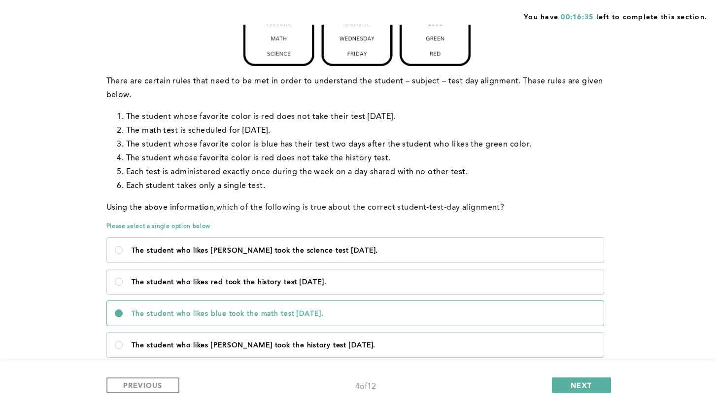
scroll to position [194, 0]
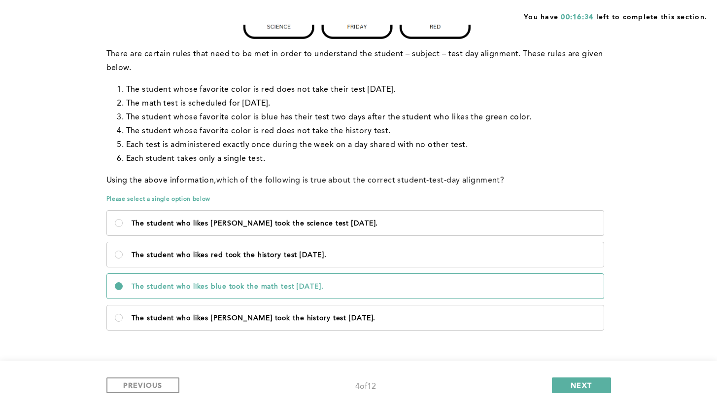
click at [154, 395] on div "PREVIOUS 4 of 12 NEXT" at bounding box center [358, 384] width 717 height 49
click at [151, 386] on span "PREVIOUS" at bounding box center [142, 384] width 39 height 9
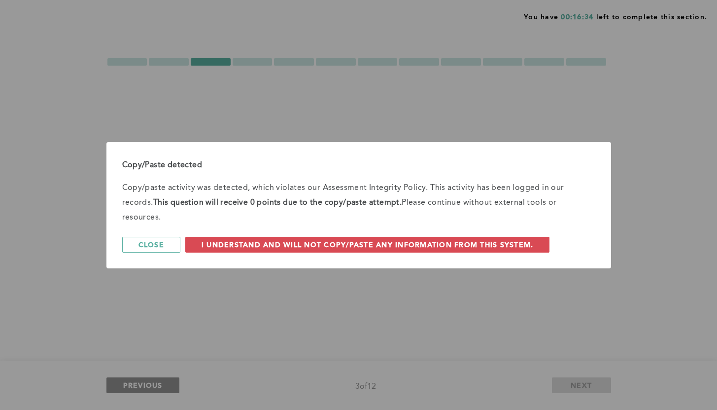
scroll to position [0, 0]
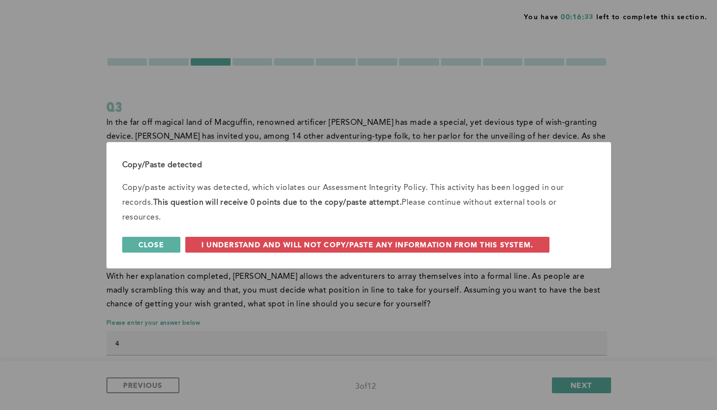
click at [153, 240] on span "Close" at bounding box center [151, 244] width 26 height 9
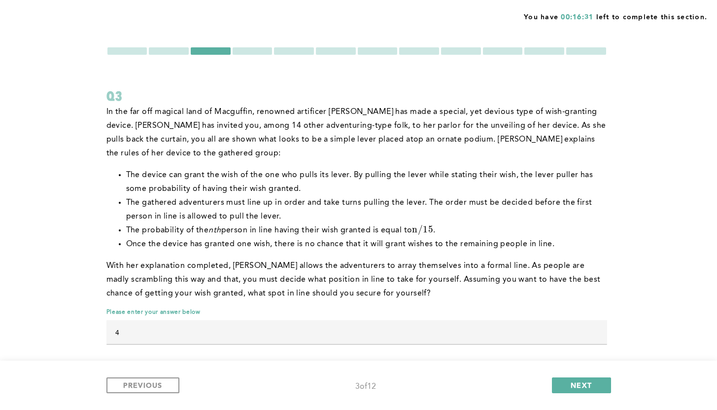
scroll to position [20, 0]
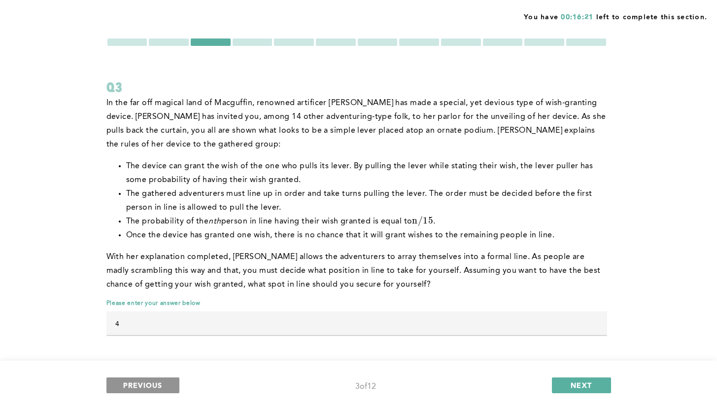
click at [168, 383] on button "PREVIOUS" at bounding box center [142, 385] width 73 height 16
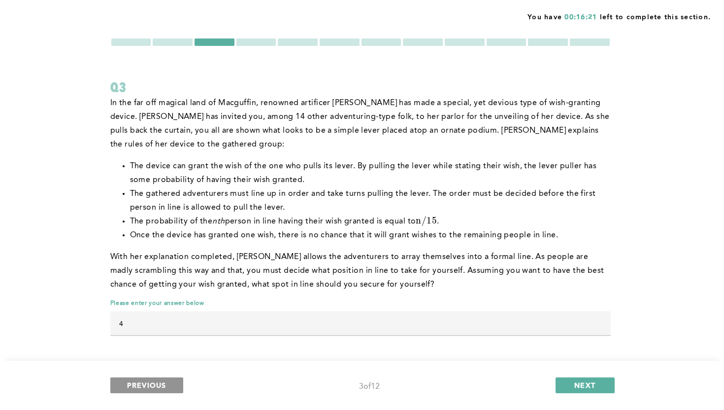
scroll to position [0, 0]
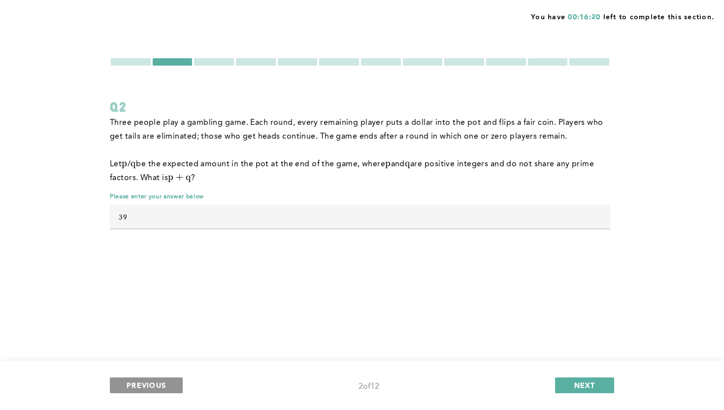
click at [166, 384] on button "PREVIOUS" at bounding box center [146, 385] width 73 height 16
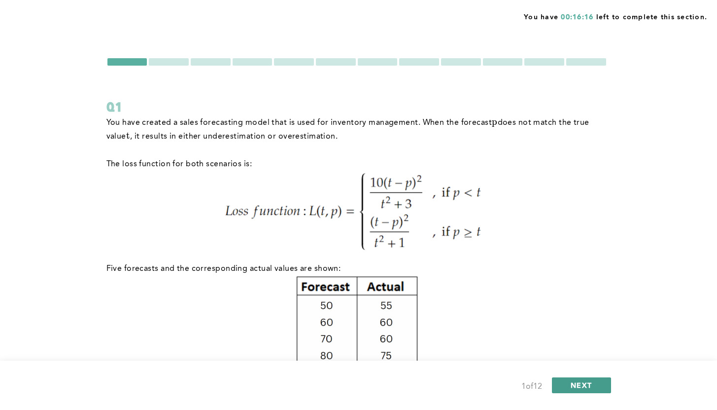
click at [574, 384] on span "NEXT" at bounding box center [581, 384] width 21 height 9
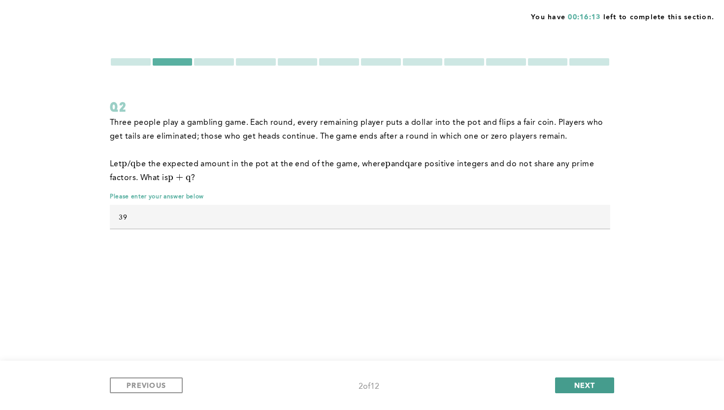
click at [575, 384] on span "NEXT" at bounding box center [585, 384] width 21 height 9
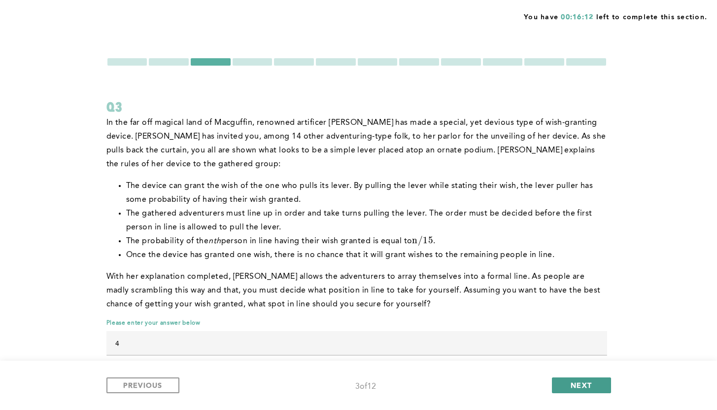
click at [574, 384] on span "NEXT" at bounding box center [581, 384] width 21 height 9
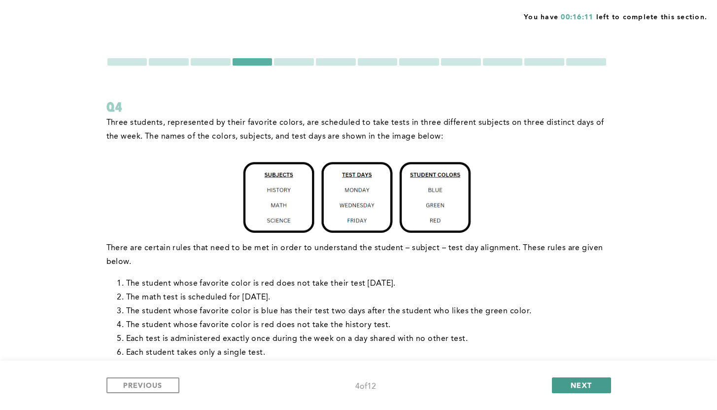
click at [574, 384] on span "NEXT" at bounding box center [581, 384] width 21 height 9
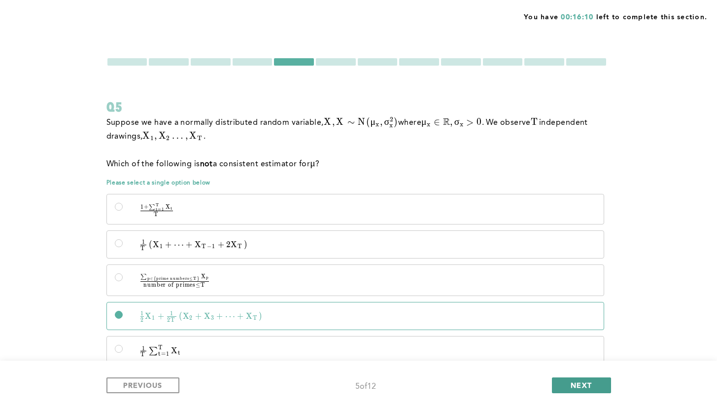
click at [574, 384] on span "NEXT" at bounding box center [581, 384] width 21 height 9
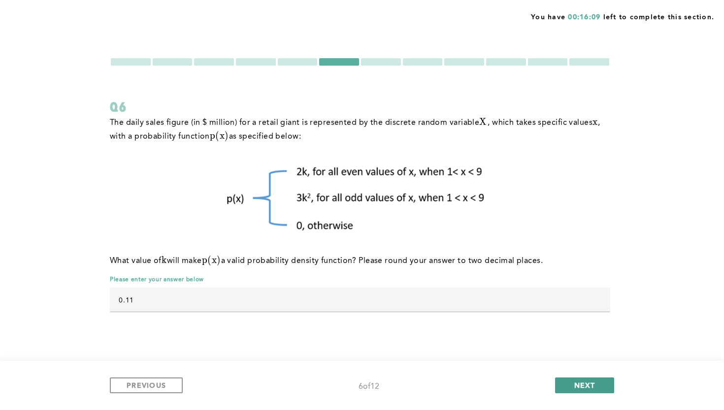
click at [575, 384] on span "NEXT" at bounding box center [585, 384] width 21 height 9
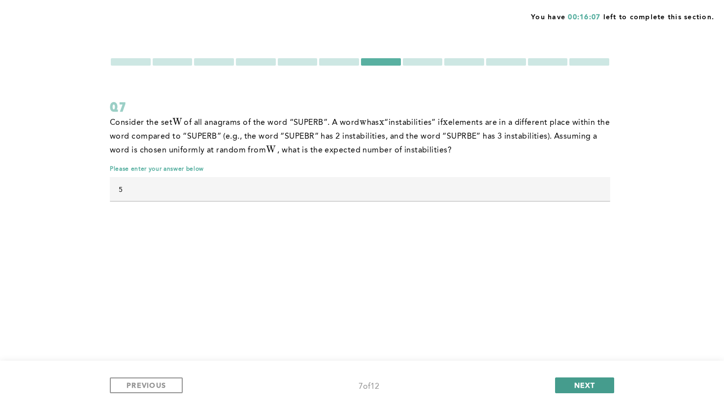
click at [575, 384] on span "NEXT" at bounding box center [585, 384] width 21 height 9
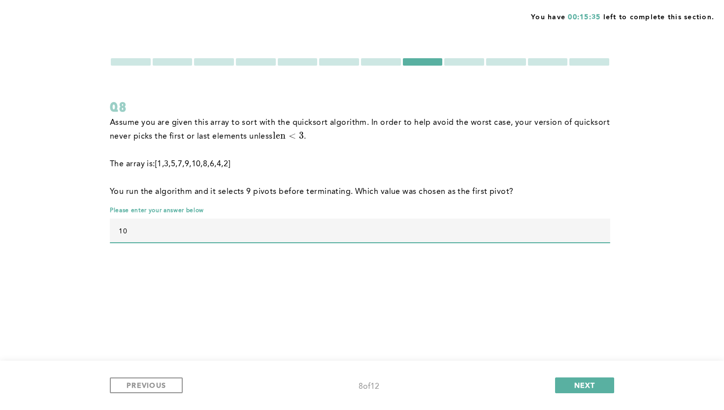
click at [443, 229] on input "10" at bounding box center [360, 230] width 501 height 24
type input "1"
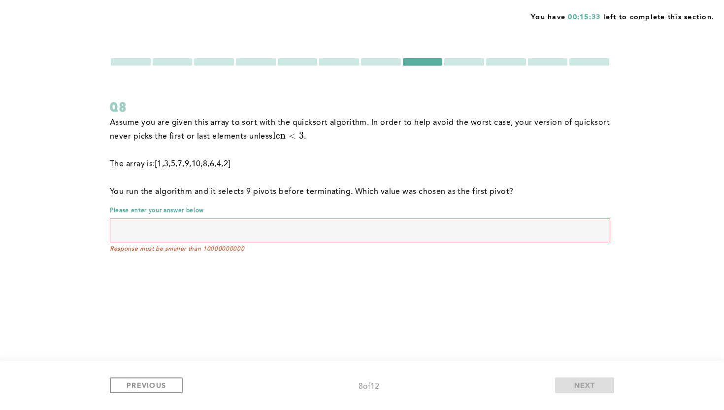
click at [412, 291] on div "You have 00:15:33 left to complete this section. Q8 Assume you are given this a…" at bounding box center [362, 205] width 724 height 410
click at [335, 223] on input "text" at bounding box center [360, 230] width 501 height 24
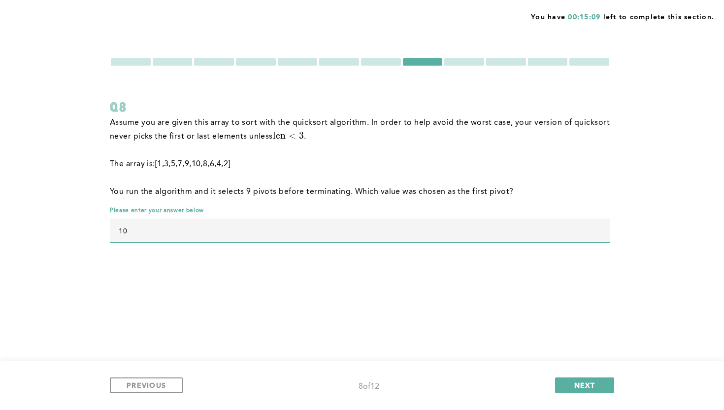
type input "10"
drag, startPoint x: 290, startPoint y: 276, endPoint x: 296, endPoint y: 276, distance: 5.9
click at [291, 279] on div "You have 00:15:09 left to complete this section. Q8 Assume you are given this a…" at bounding box center [362, 205] width 724 height 410
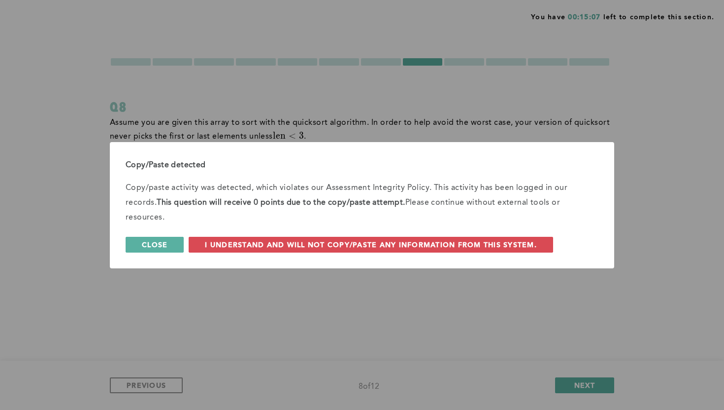
click at [148, 240] on span "Close" at bounding box center [155, 244] width 26 height 9
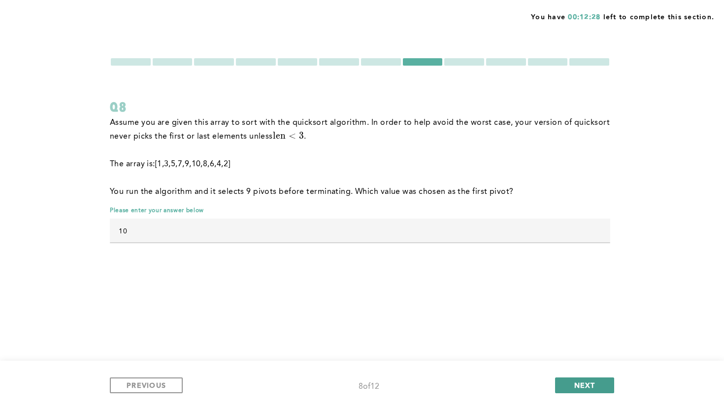
click at [573, 384] on button "NEXT" at bounding box center [584, 385] width 59 height 16
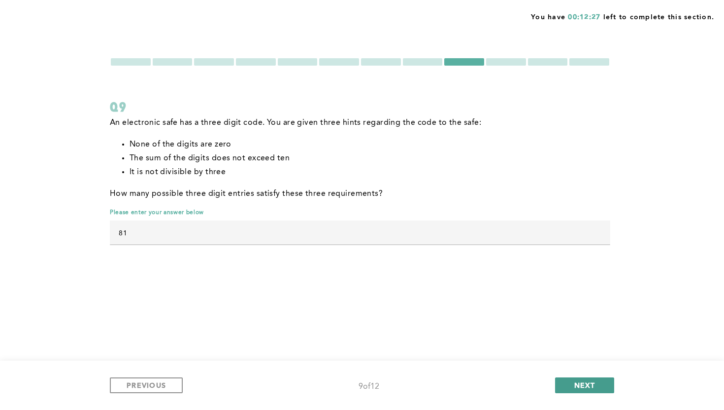
click at [573, 384] on button "NEXT" at bounding box center [584, 385] width 59 height 16
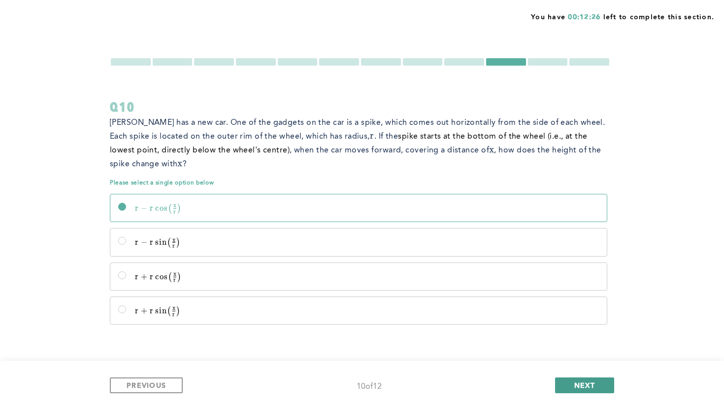
click at [573, 384] on button "NEXT" at bounding box center [584, 385] width 59 height 16
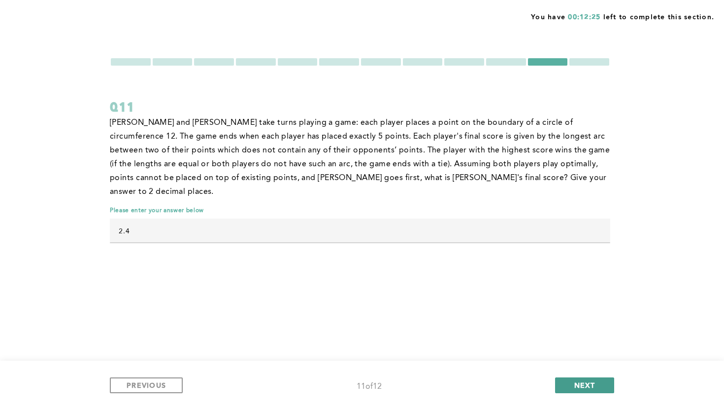
click at [571, 384] on button "NEXT" at bounding box center [584, 385] width 59 height 16
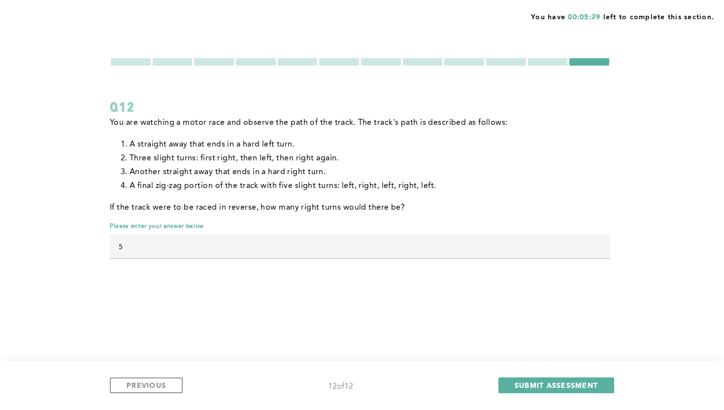
click at [548, 59] on div at bounding box center [548, 61] width 40 height 7
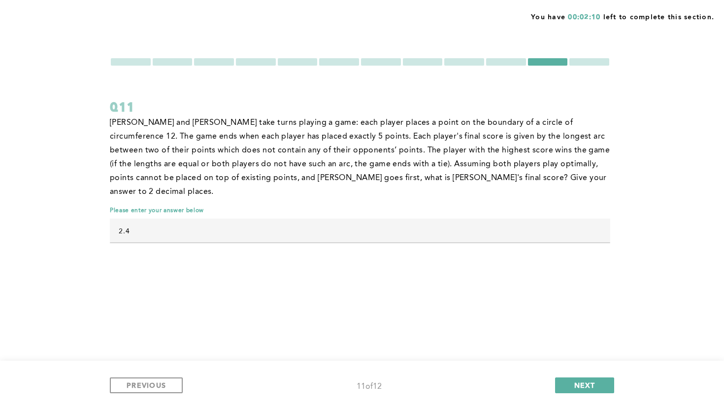
click at [179, 224] on input "2.4" at bounding box center [360, 230] width 501 height 24
type input "2"
type input "0.00"
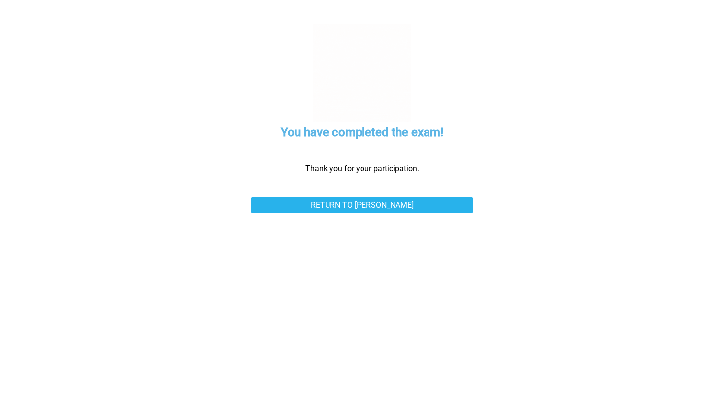
click at [284, 230] on div "You have completed the exam! Thank you for your participation. Return to [PERSO…" at bounding box center [362, 205] width 542 height 410
click at [395, 206] on link "Return to [PERSON_NAME]" at bounding box center [362, 205] width 222 height 16
